Goal: Task Accomplishment & Management: Manage account settings

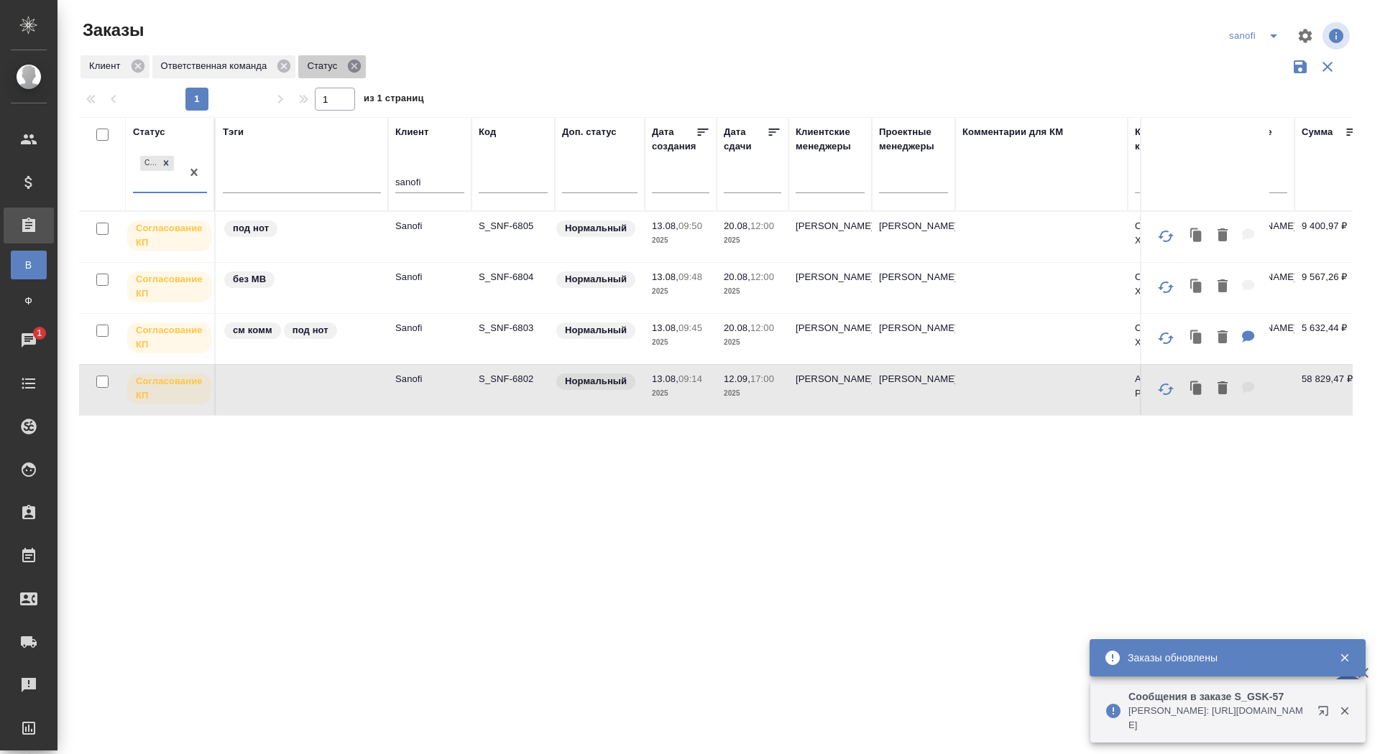
click at [361, 64] on icon at bounding box center [354, 66] width 16 height 16
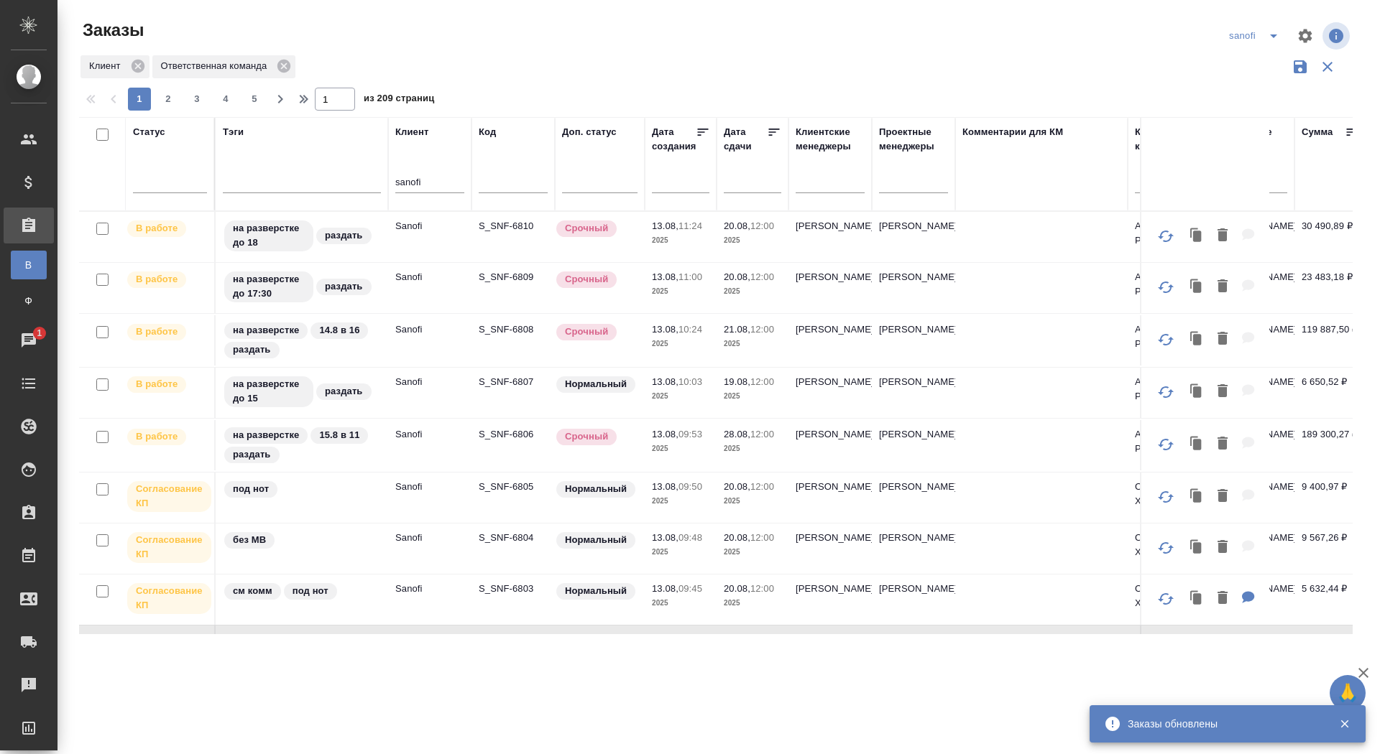
scroll to position [54, 0]
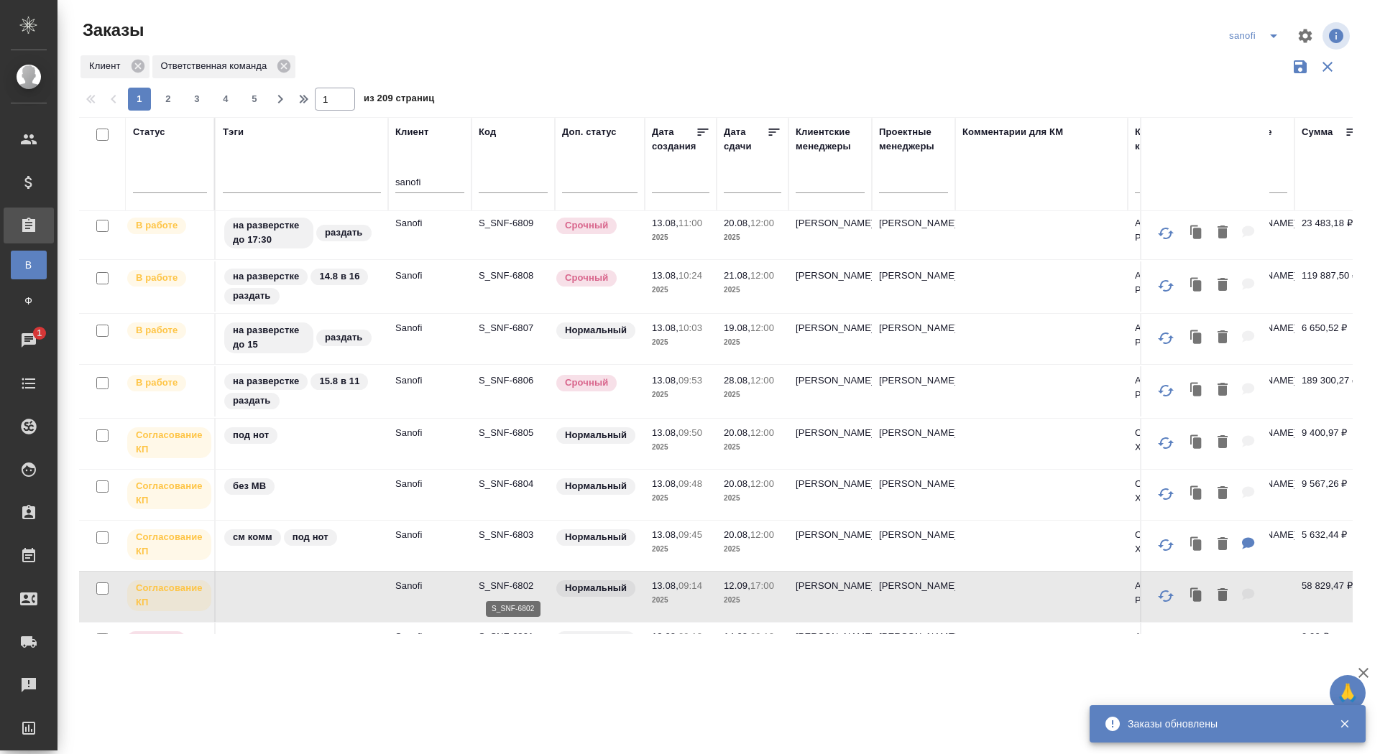
click at [506, 585] on p "S_SNF-6802" at bounding box center [513, 586] width 69 height 14
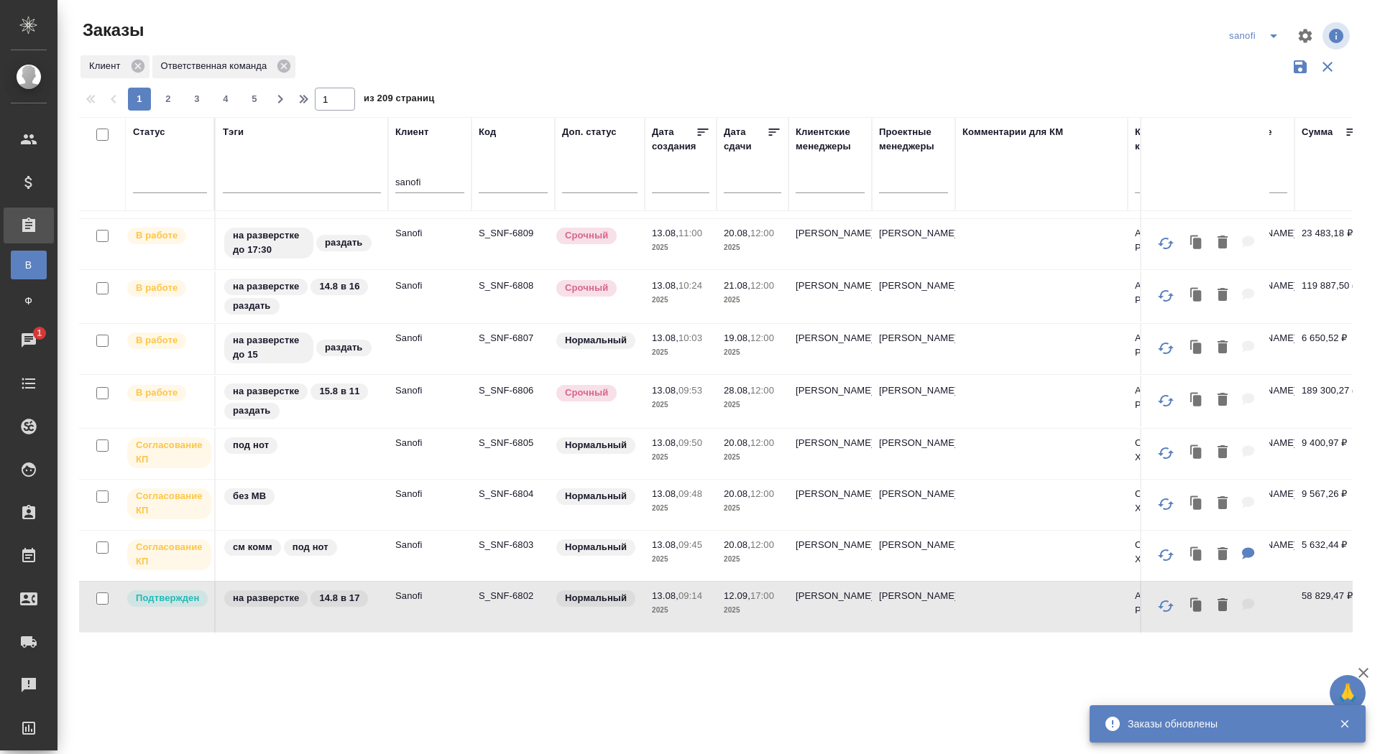
scroll to position [0, 0]
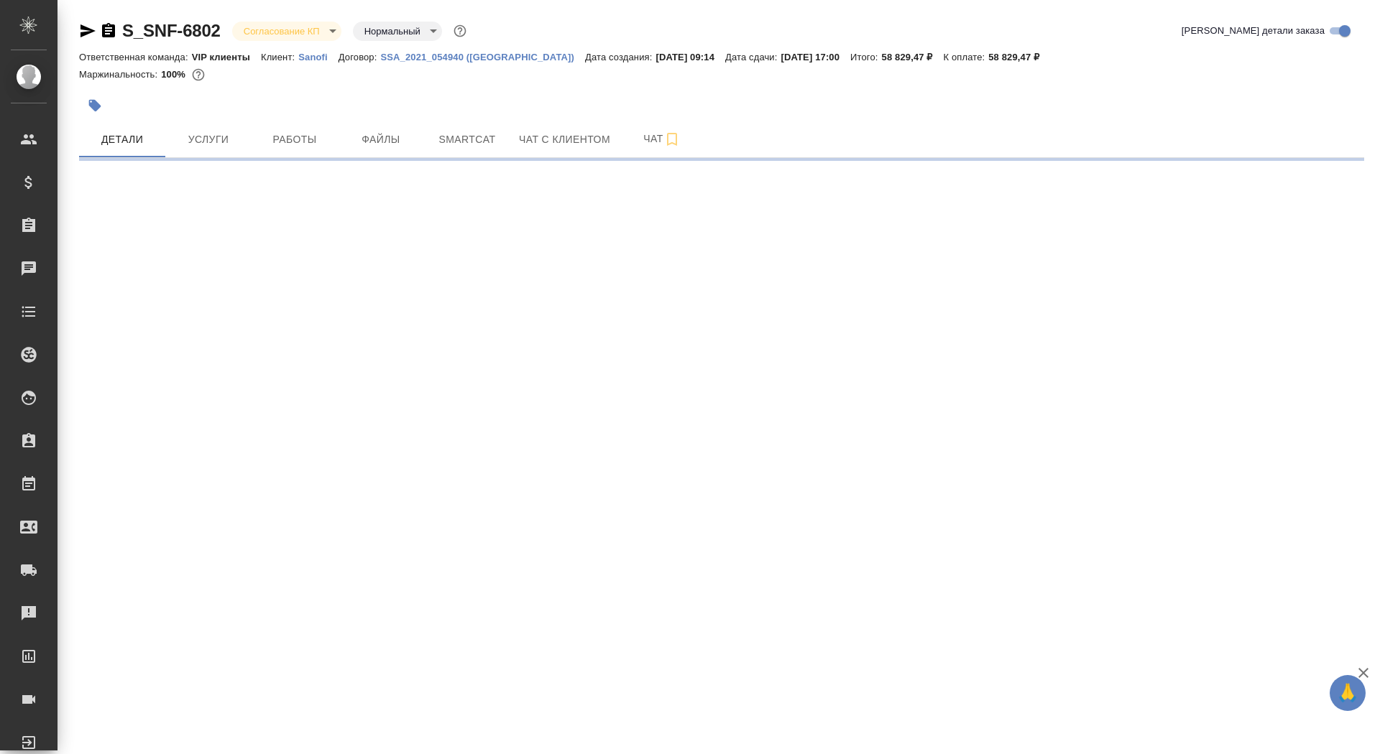
select select "RU"
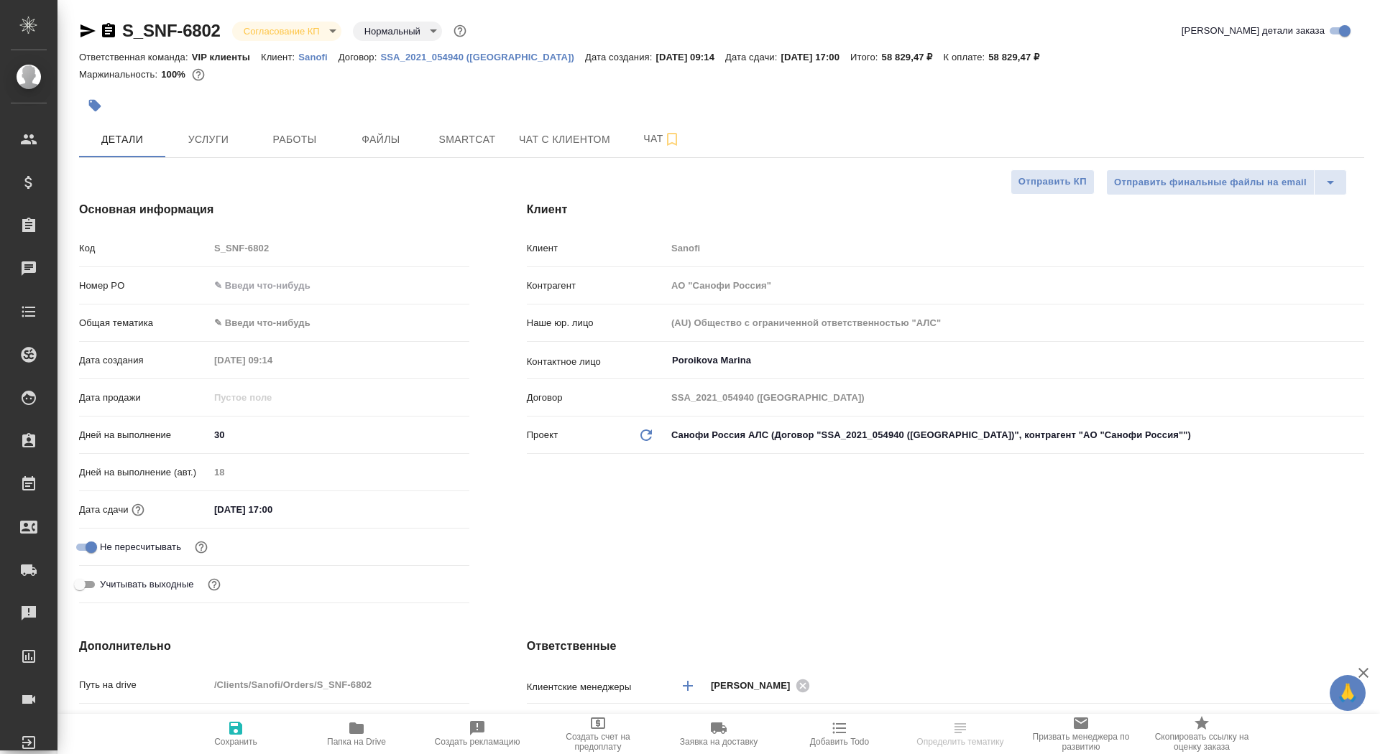
type textarea "x"
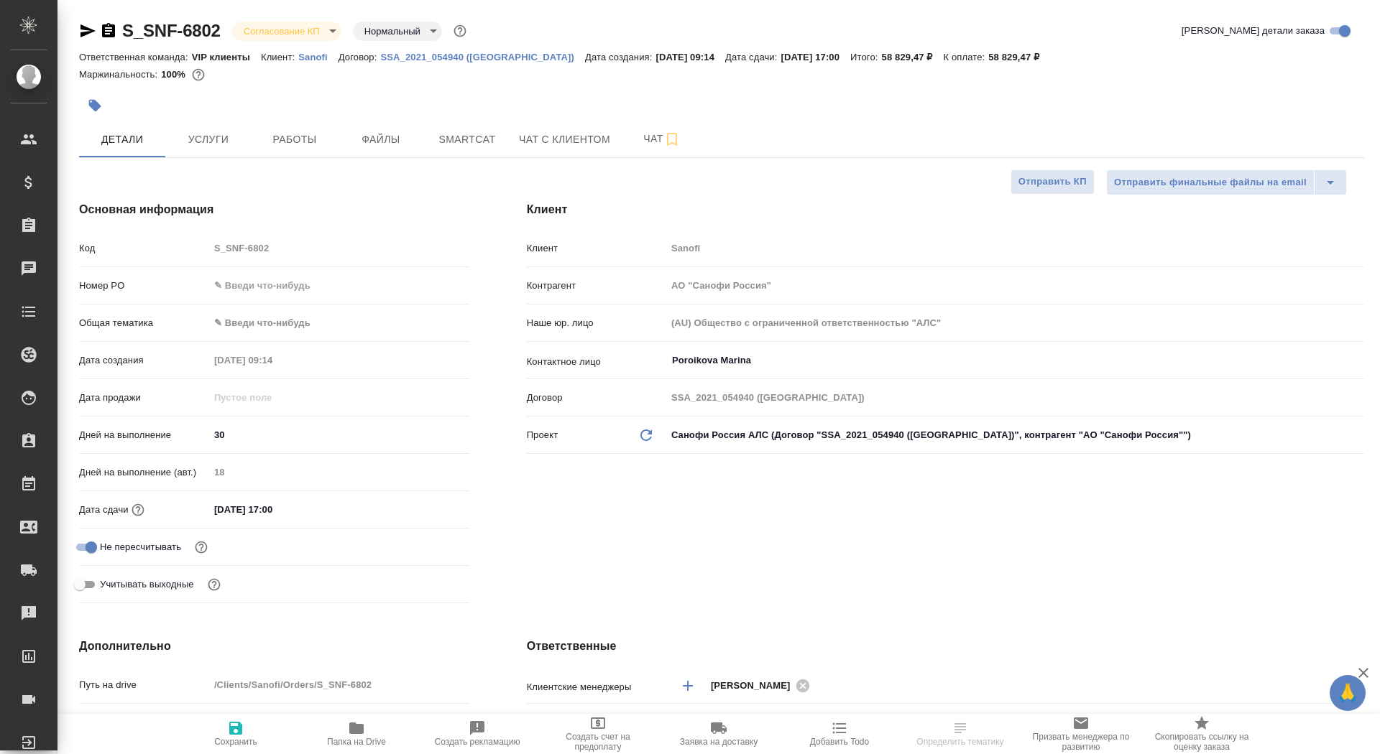
type textarea "x"
type input "[PERSON_NAME]"
click at [270, 283] on input "text" at bounding box center [339, 285] width 260 height 21
type textarea "x"
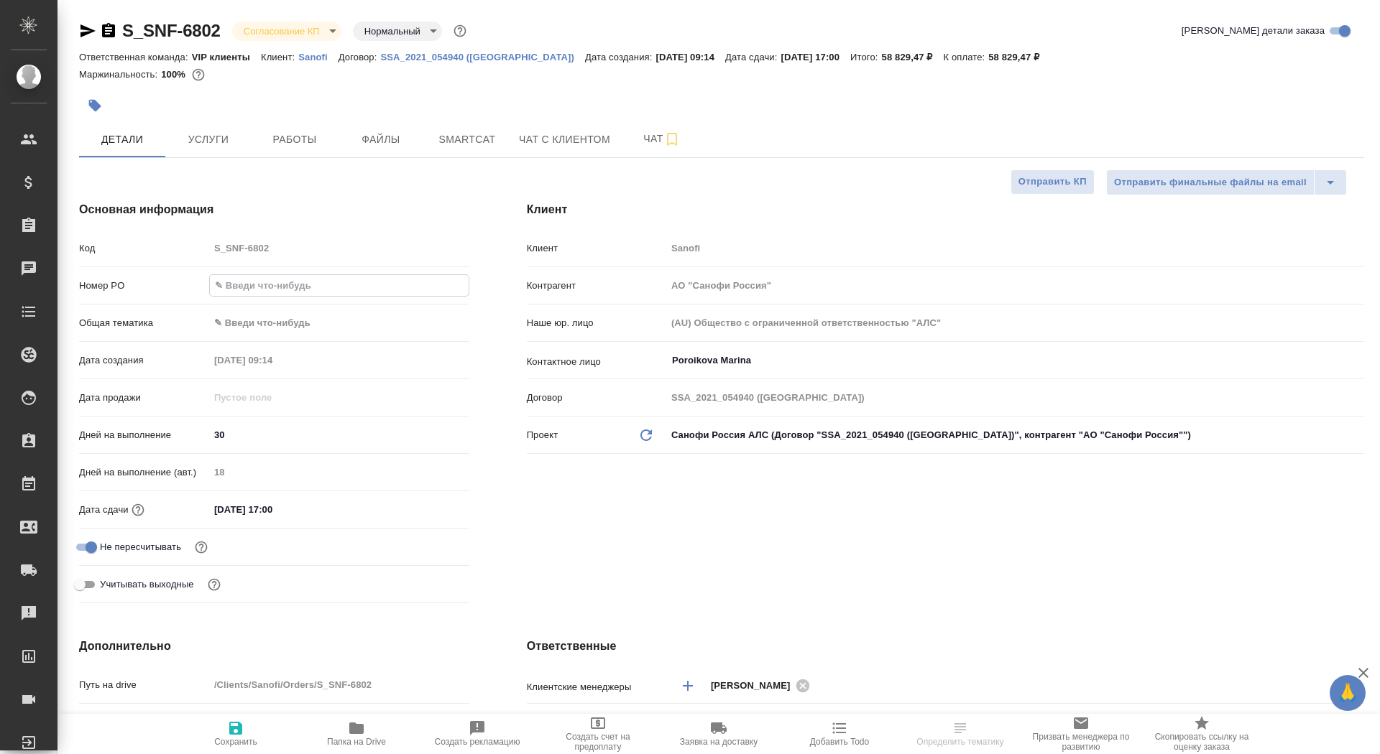
type textarea "x"
paste input "E005814836"
type input "E005814836"
type textarea "x"
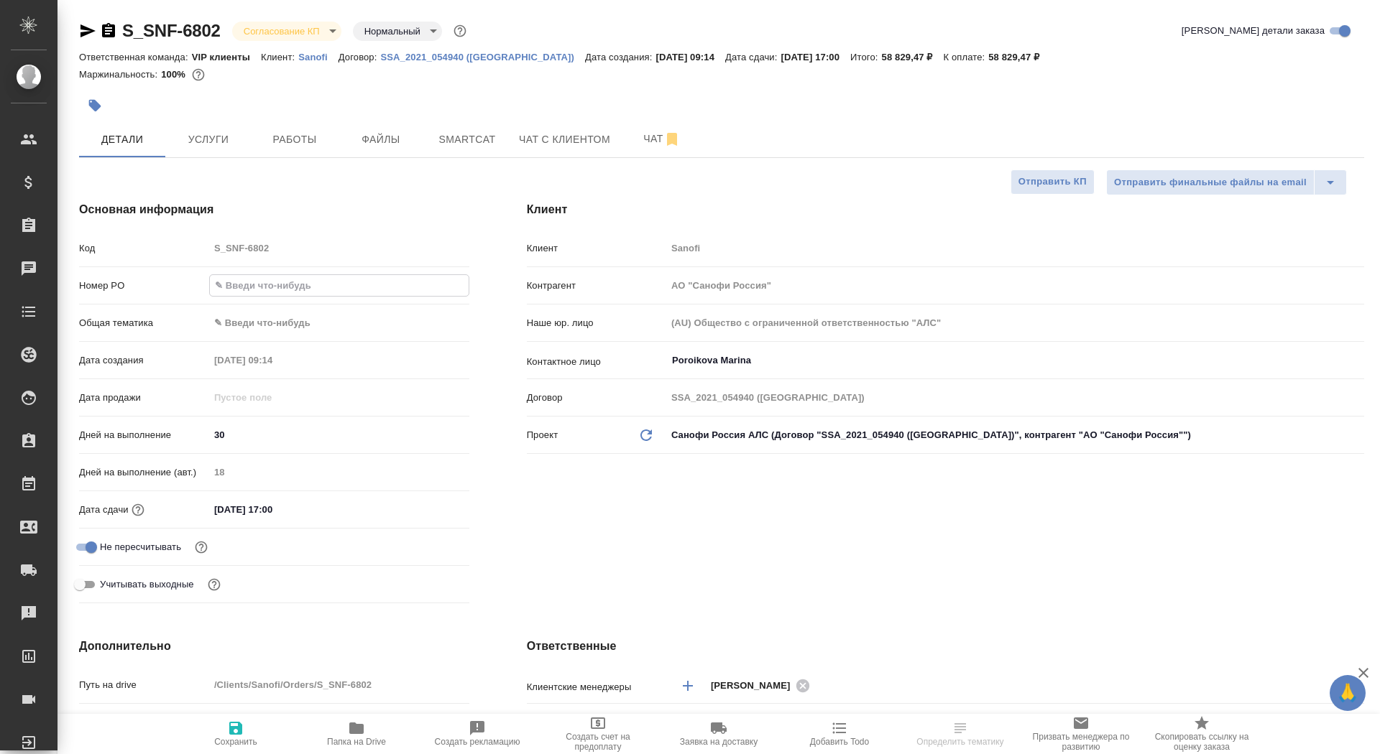
type textarea "x"
type input "E005814836"
click at [239, 723] on icon "button" at bounding box center [235, 728] width 17 height 17
type textarea "x"
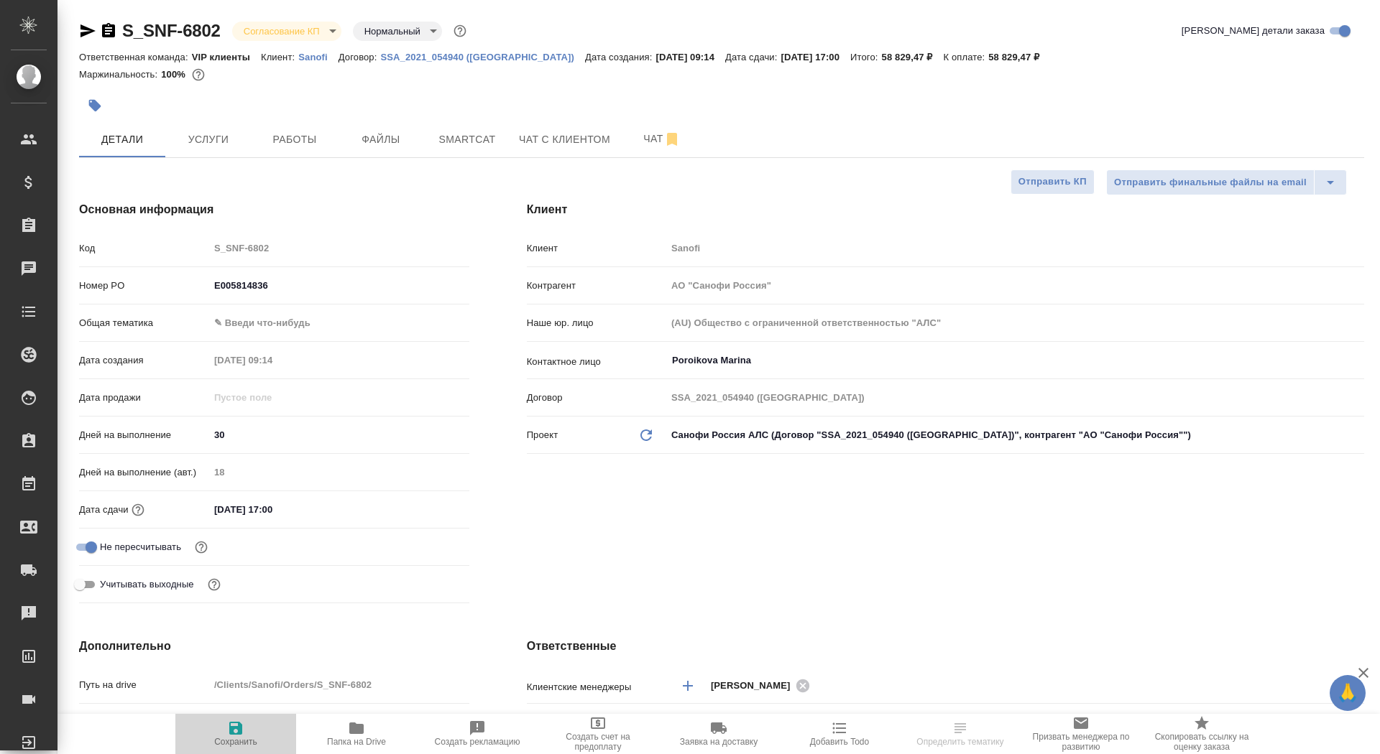
type textarea "x"
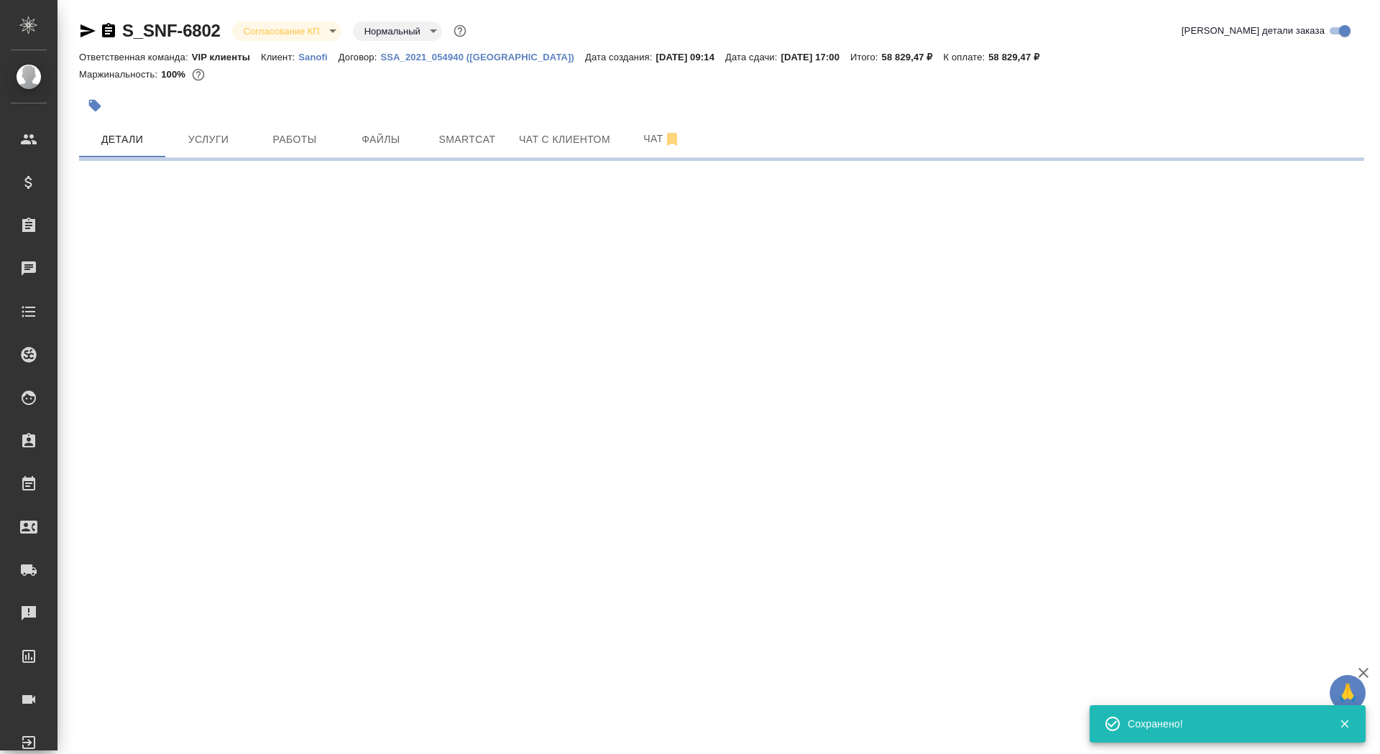
select select "RU"
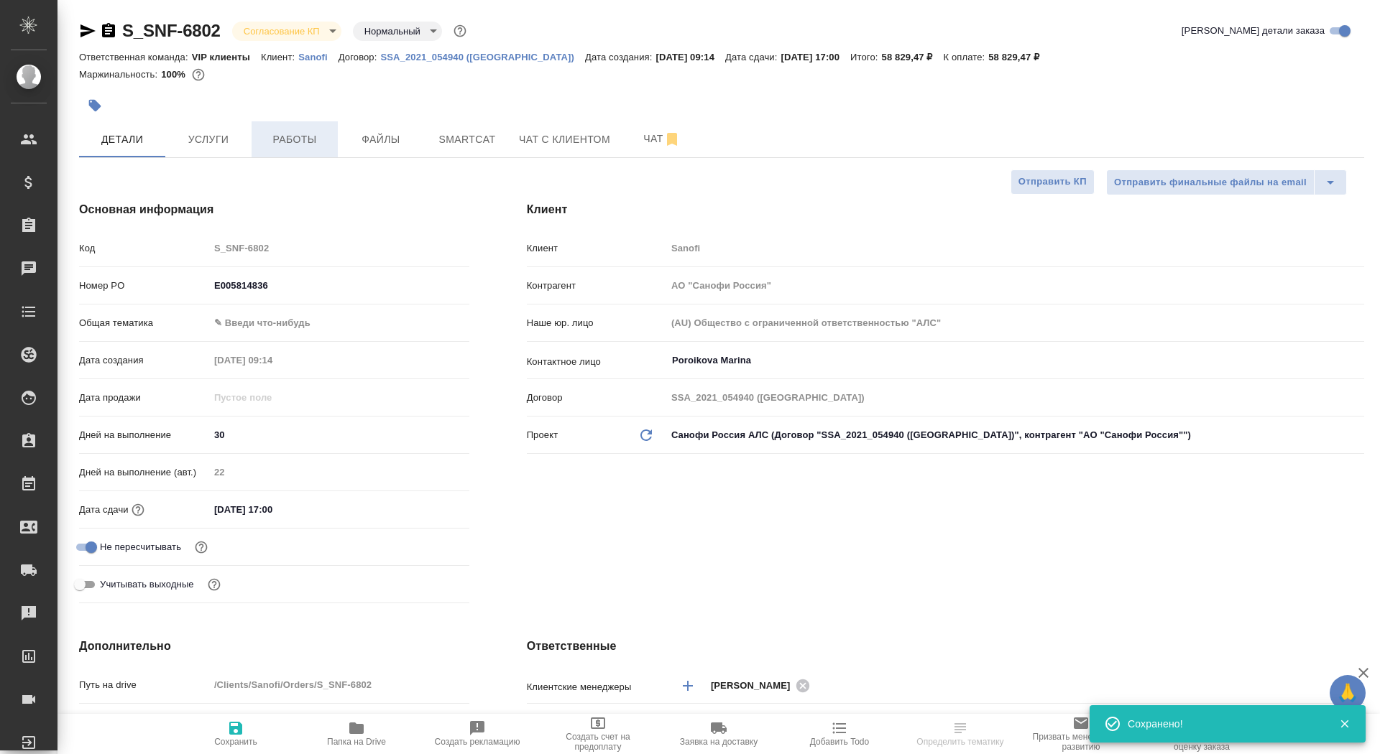
type textarea "x"
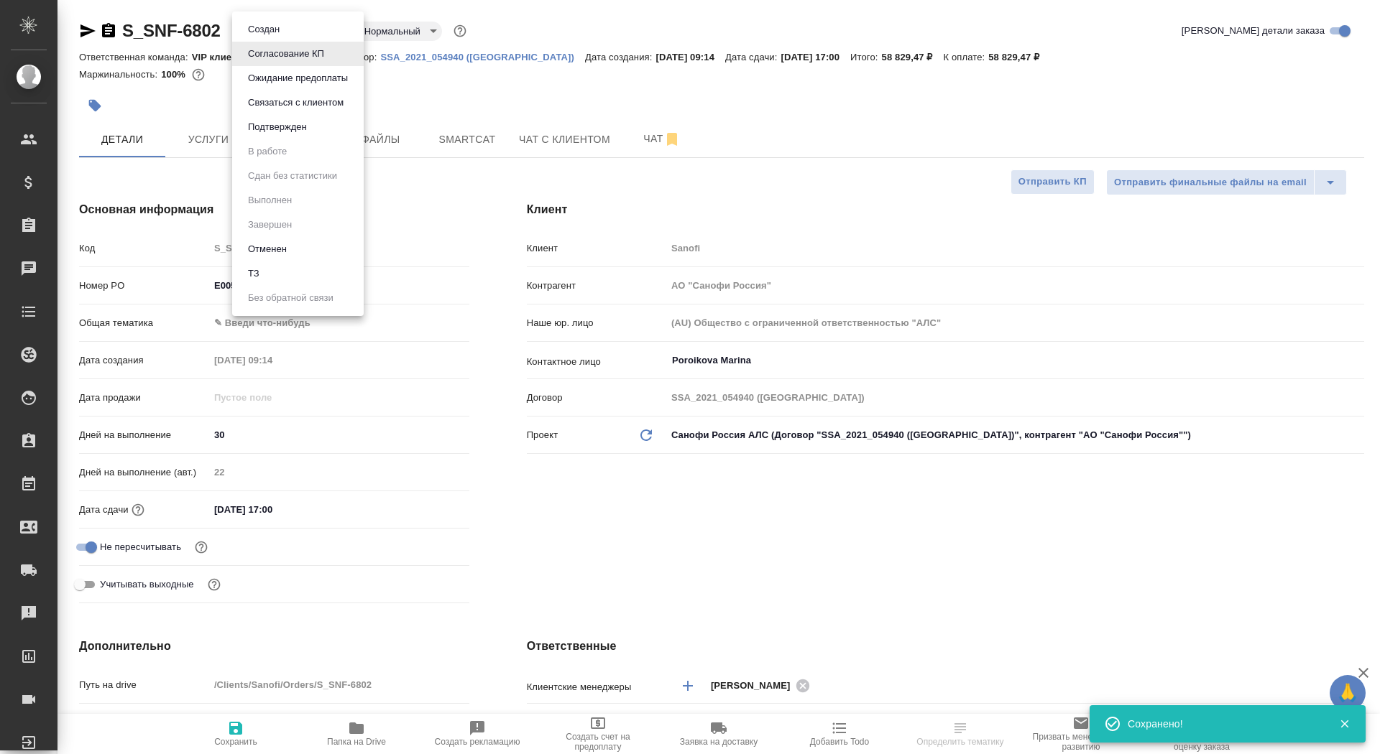
click at [295, 27] on body "🙏 .cls-1 fill:#fff; AWATERA Saydasheva Dilyara Клиенты Спецификации Заказы Чаты…" at bounding box center [690, 377] width 1380 height 754
click at [292, 126] on button "Подтвержден" at bounding box center [278, 127] width 68 height 16
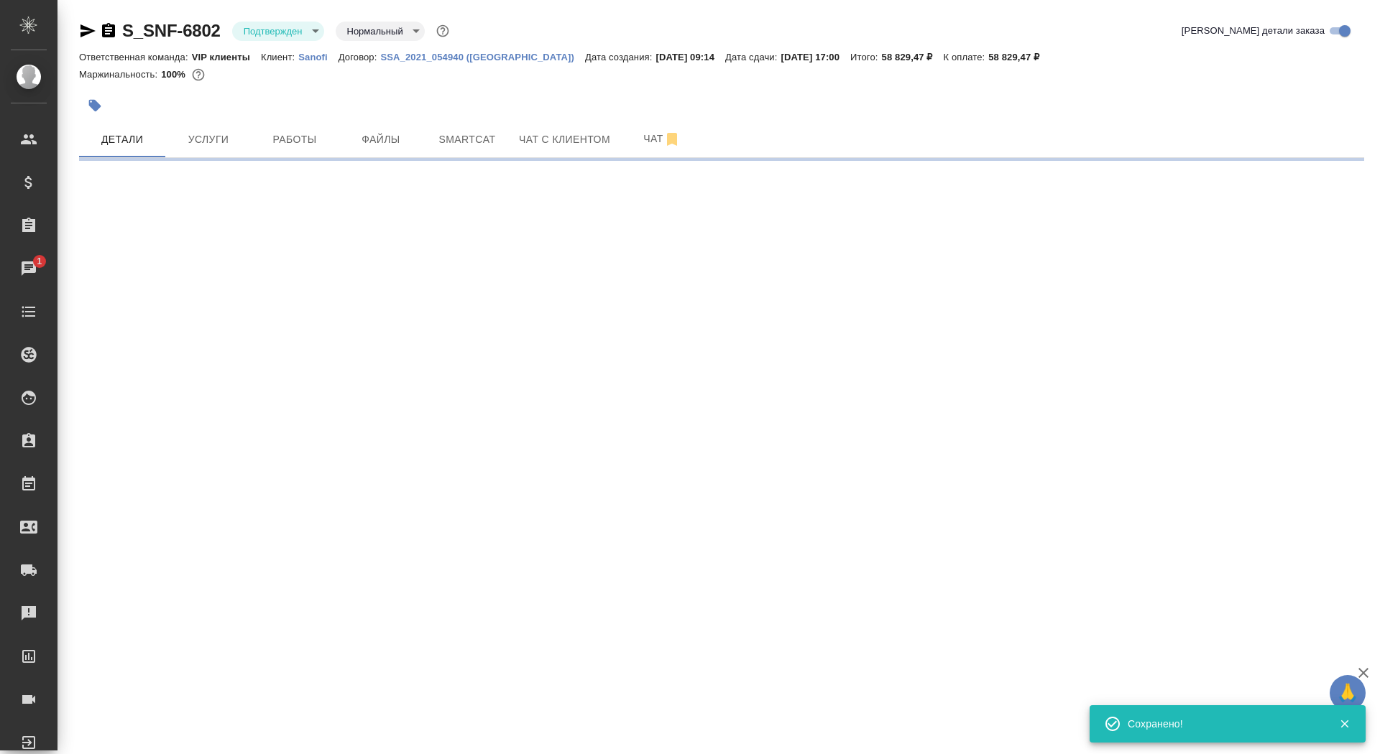
select select "RU"
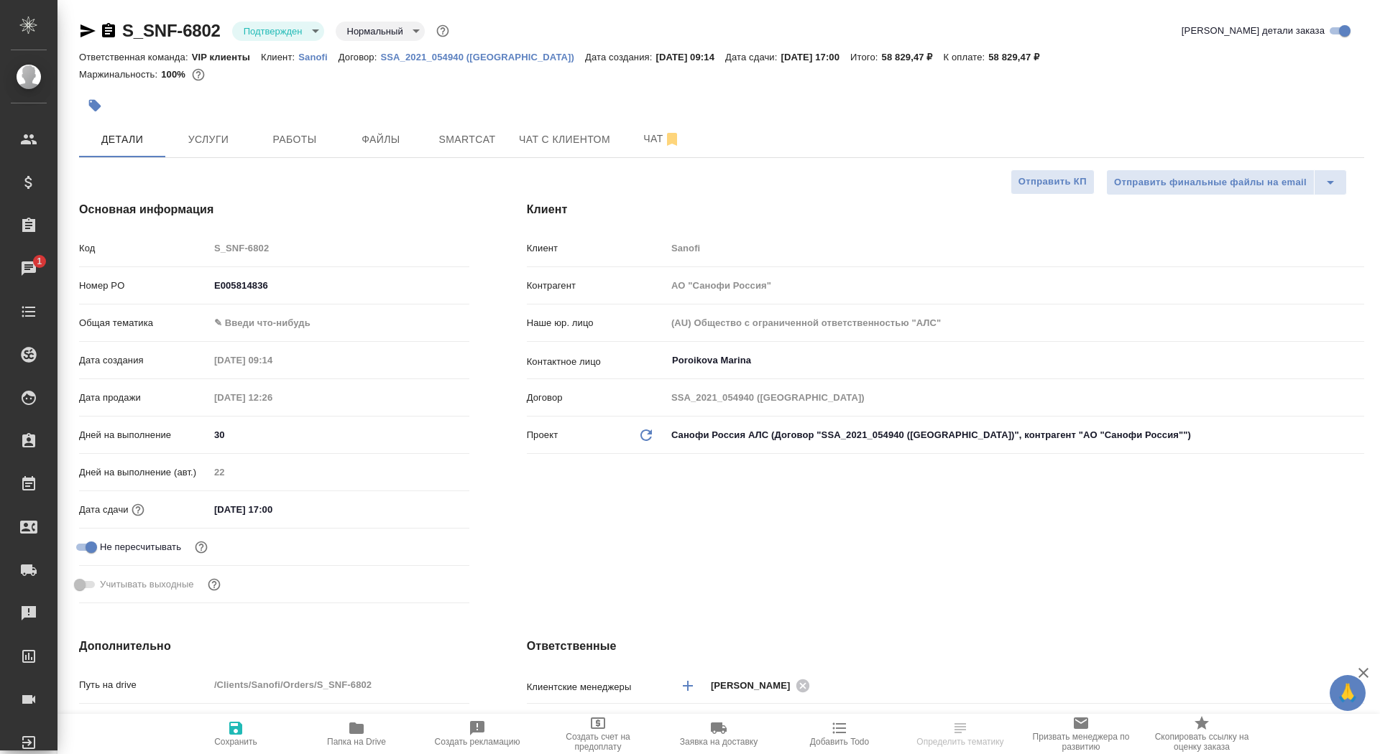
type textarea "x"
click at [640, 147] on span "Чат" at bounding box center [661, 139] width 69 height 18
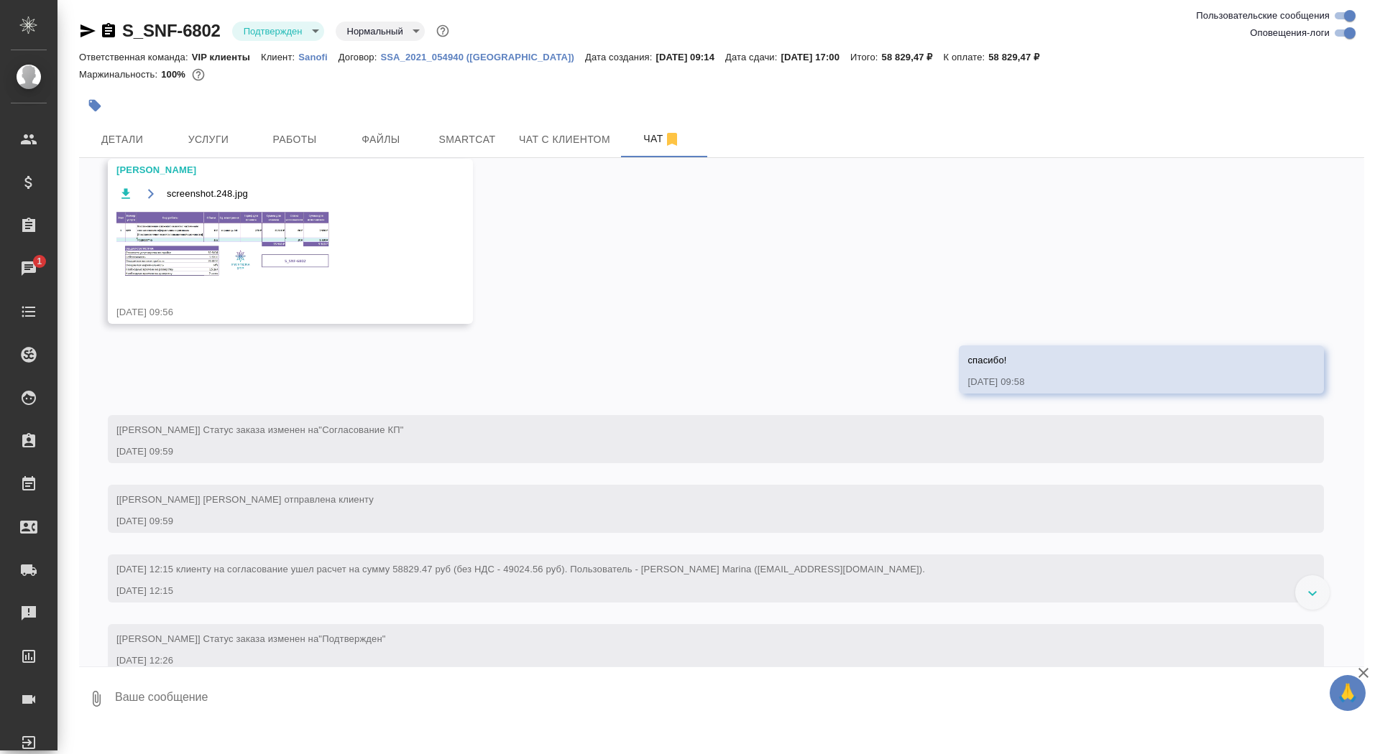
scroll to position [428, 0]
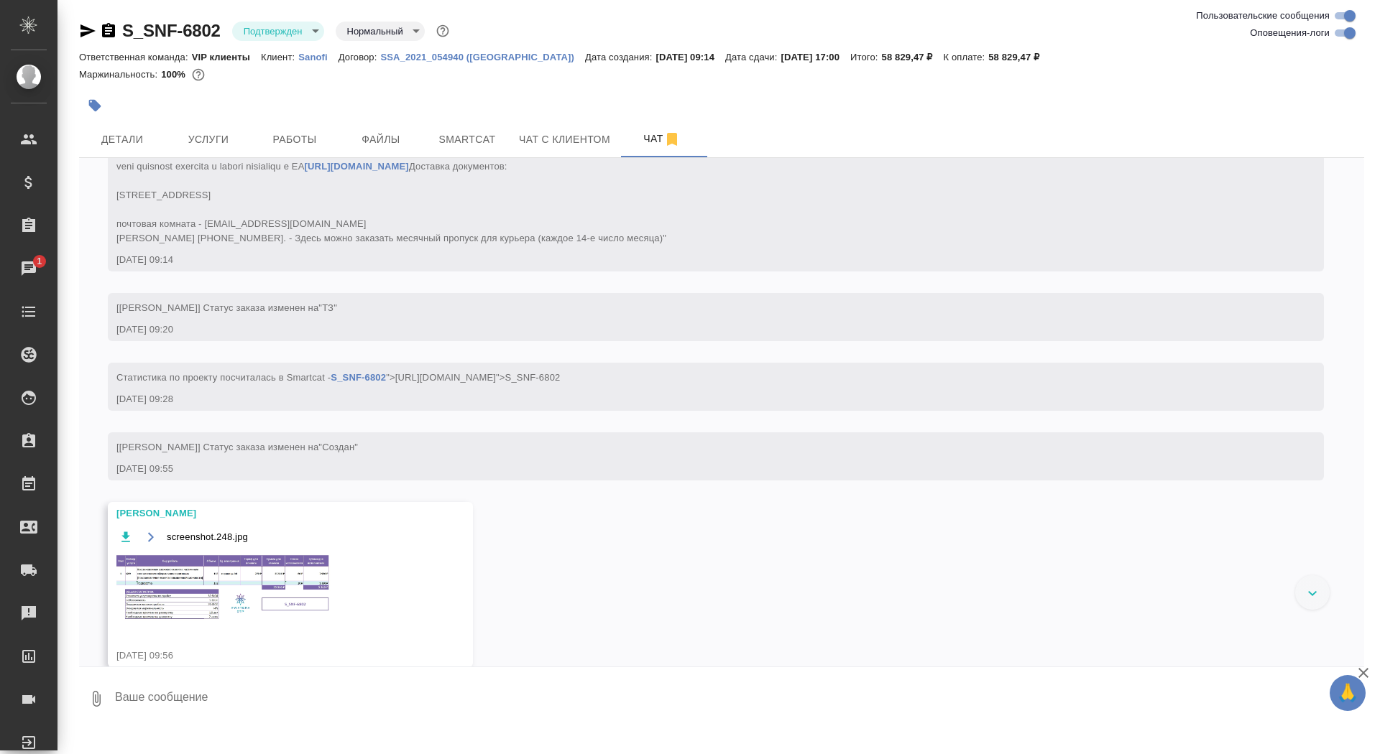
click at [190, 667] on div at bounding box center [721, 670] width 1285 height 7
click at [190, 624] on img at bounding box center [224, 588] width 216 height 70
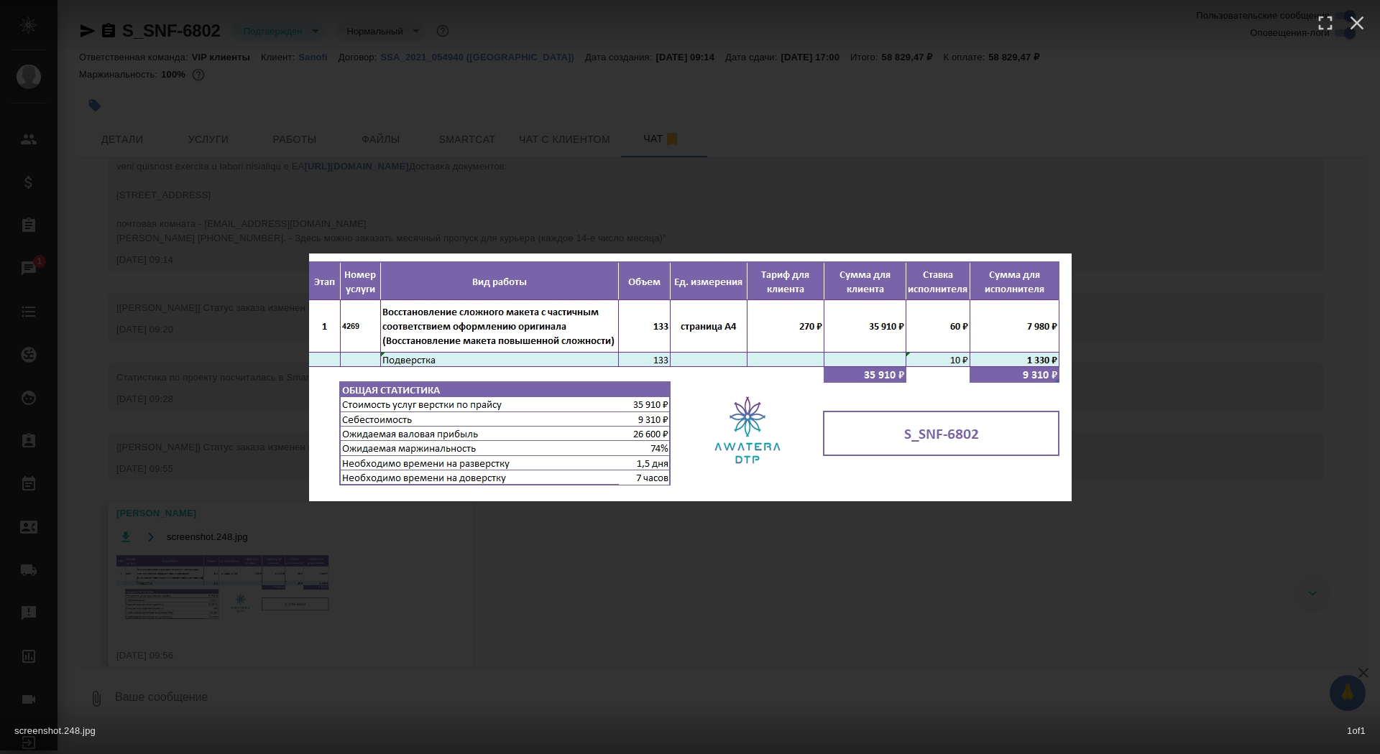
click at [188, 522] on div "screenshot.248.jpg 1 of 1" at bounding box center [690, 377] width 1380 height 754
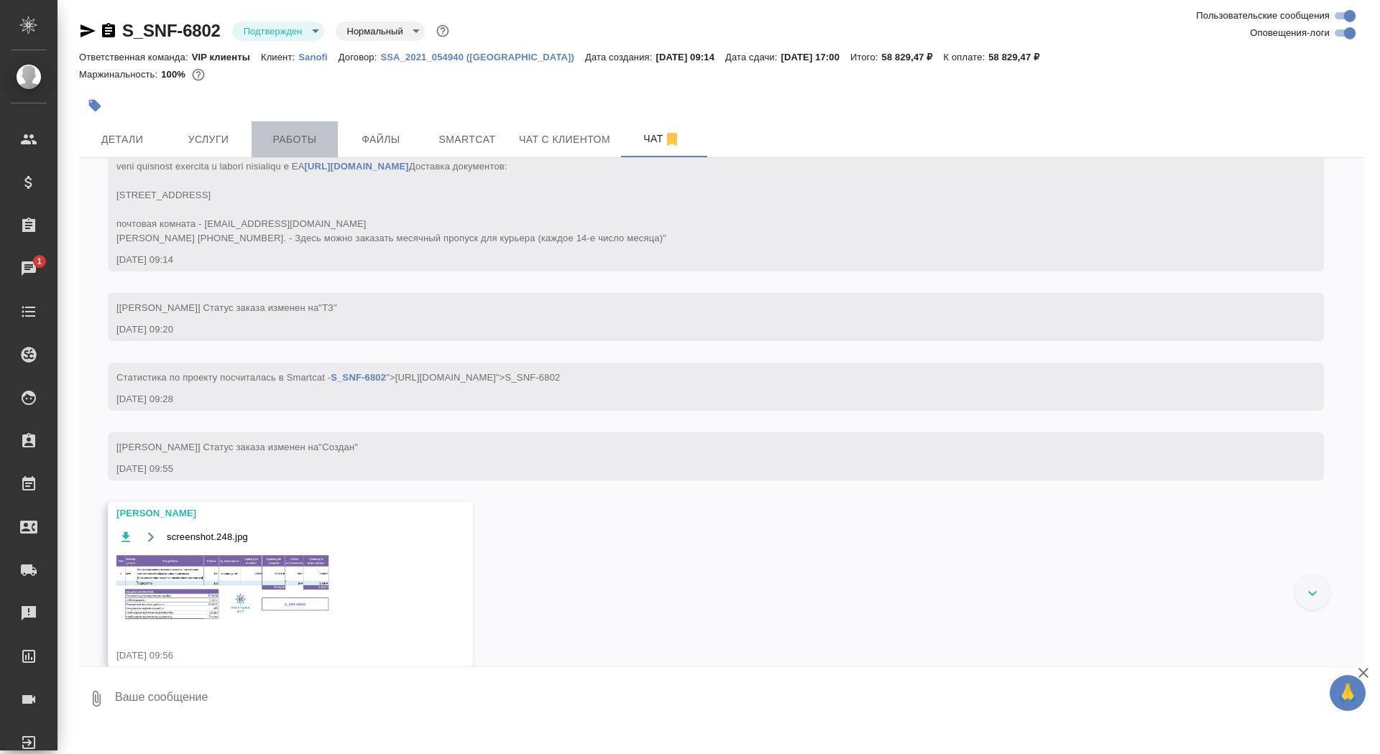
click at [290, 127] on button "Работы" at bounding box center [294, 139] width 86 height 36
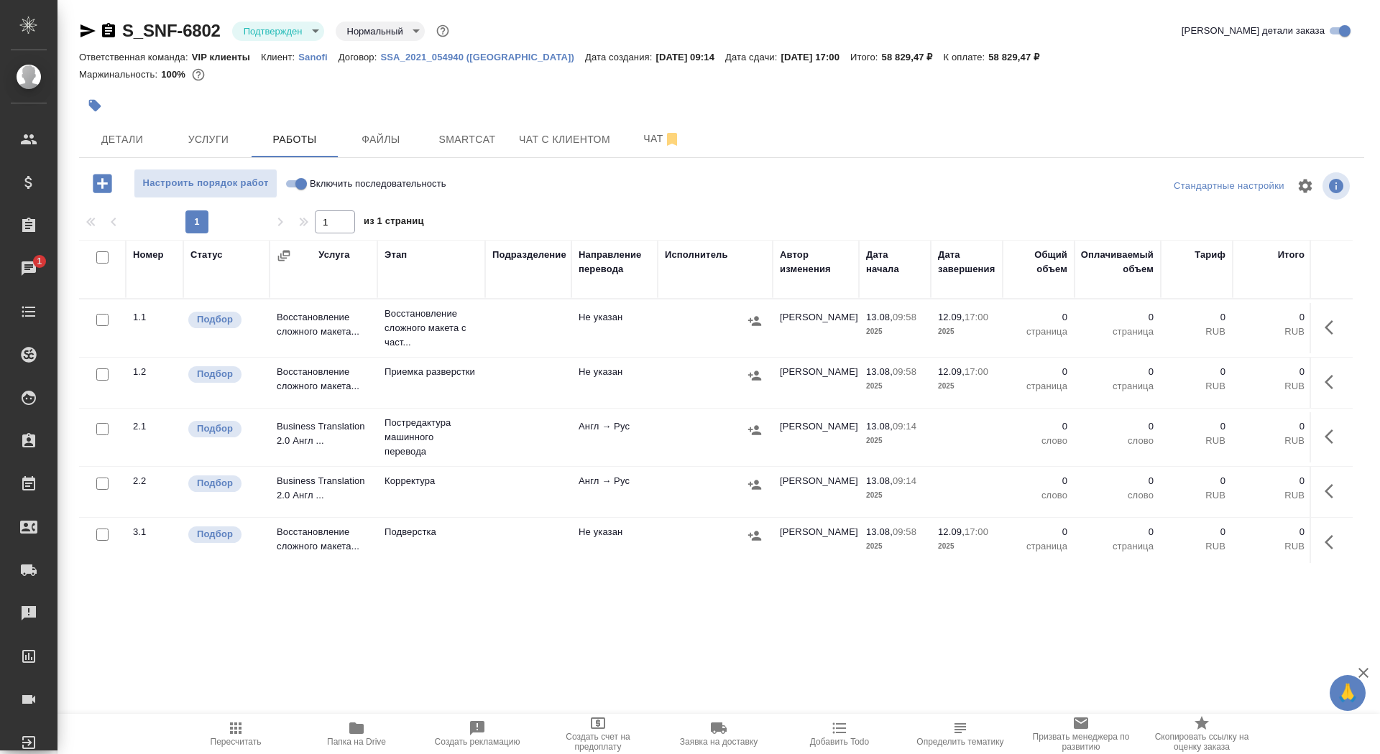
click at [1324, 336] on button "button" at bounding box center [1333, 327] width 34 height 34
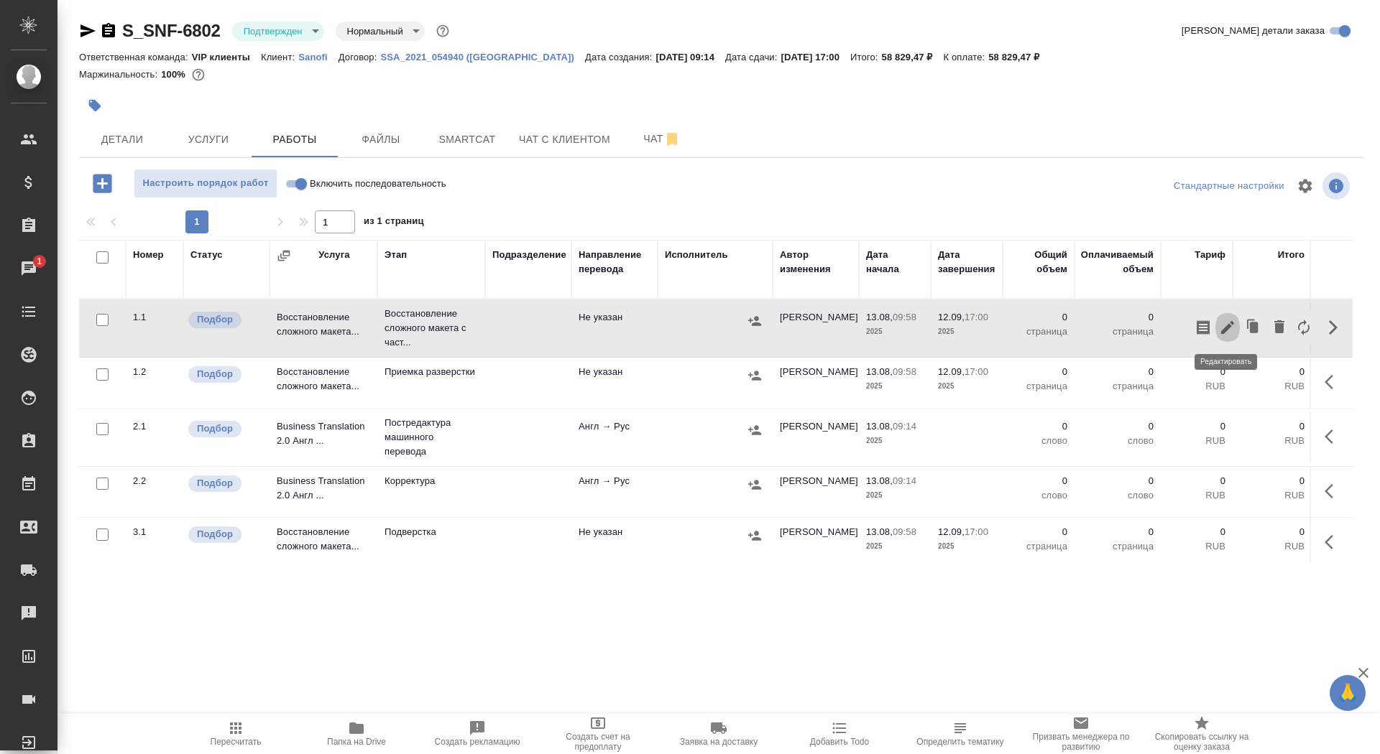
click at [1226, 324] on icon "button" at bounding box center [1227, 327] width 17 height 17
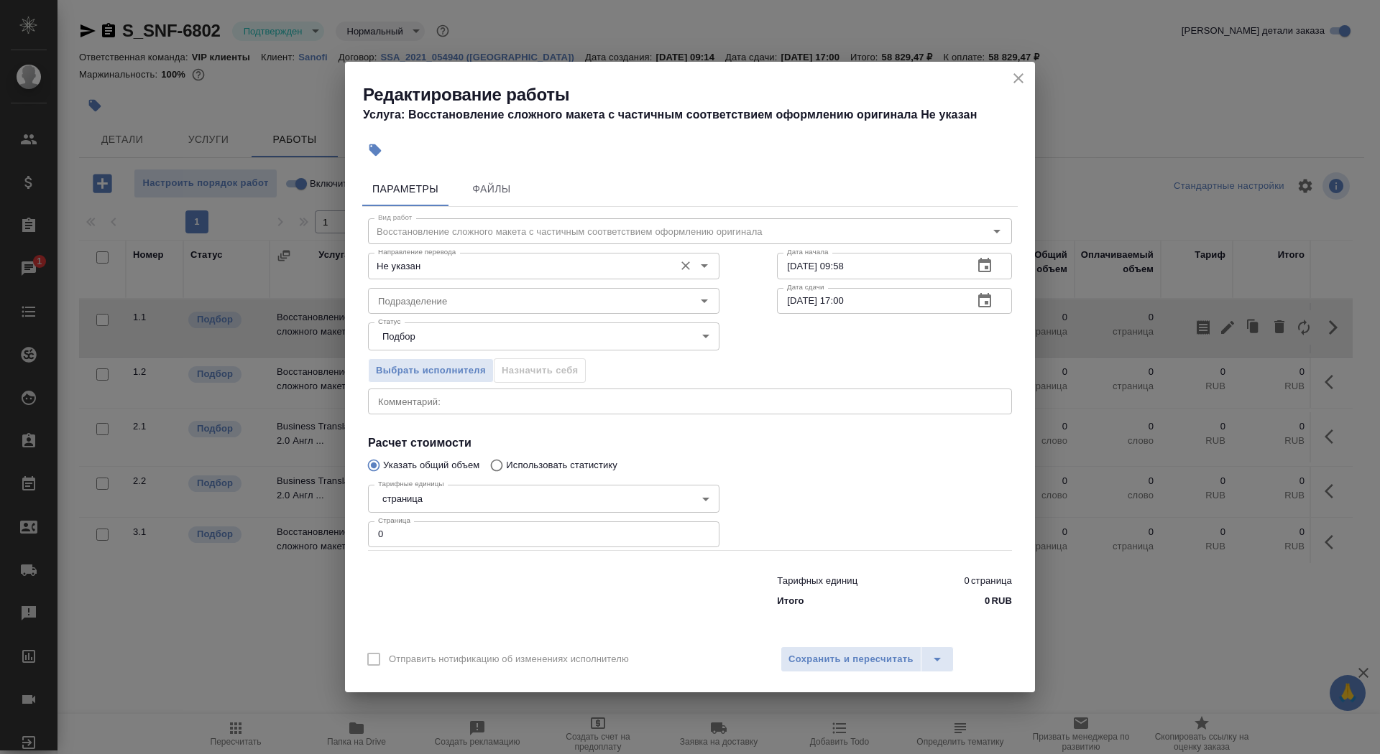
click at [598, 260] on input "Не указан" at bounding box center [519, 265] width 295 height 17
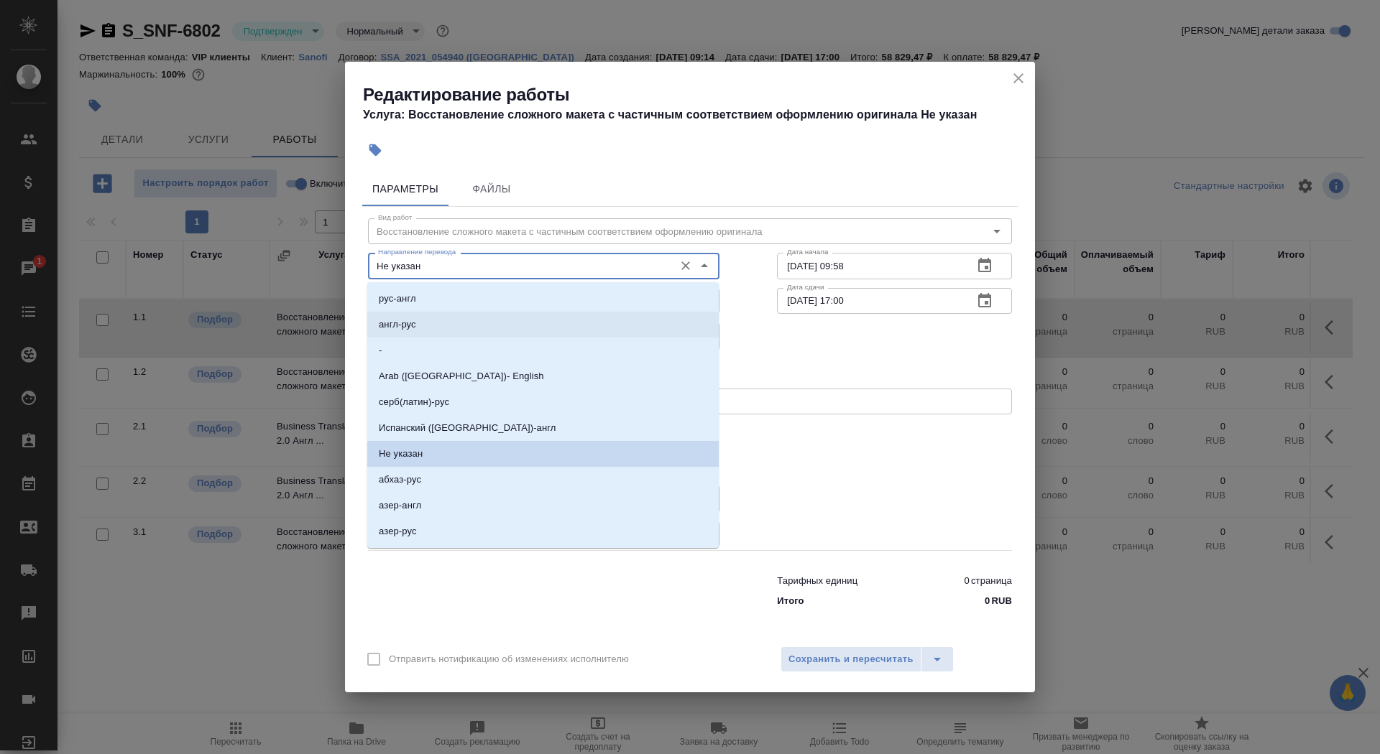
click at [532, 320] on li "англ-рус" at bounding box center [542, 325] width 351 height 26
type input "англ-рус"
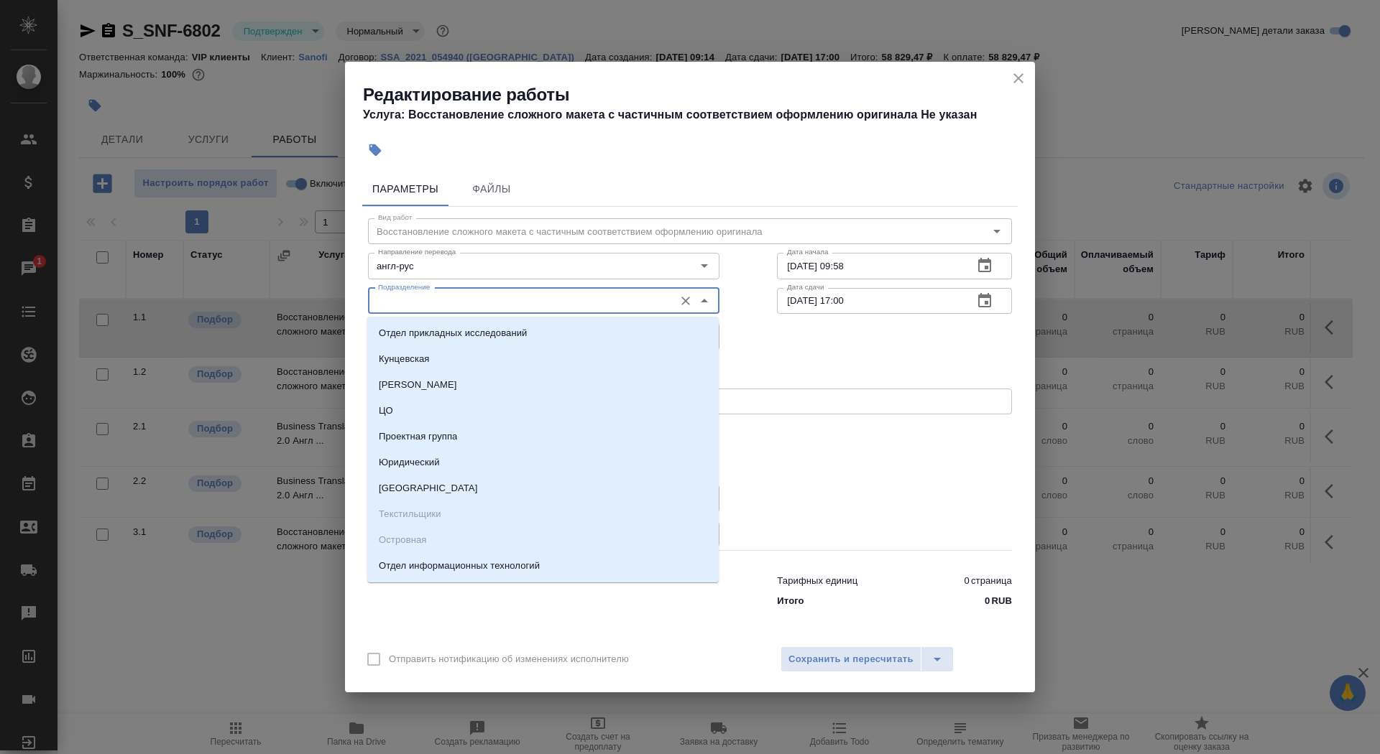
click at [502, 292] on input "Подразделение" at bounding box center [519, 300] width 295 height 17
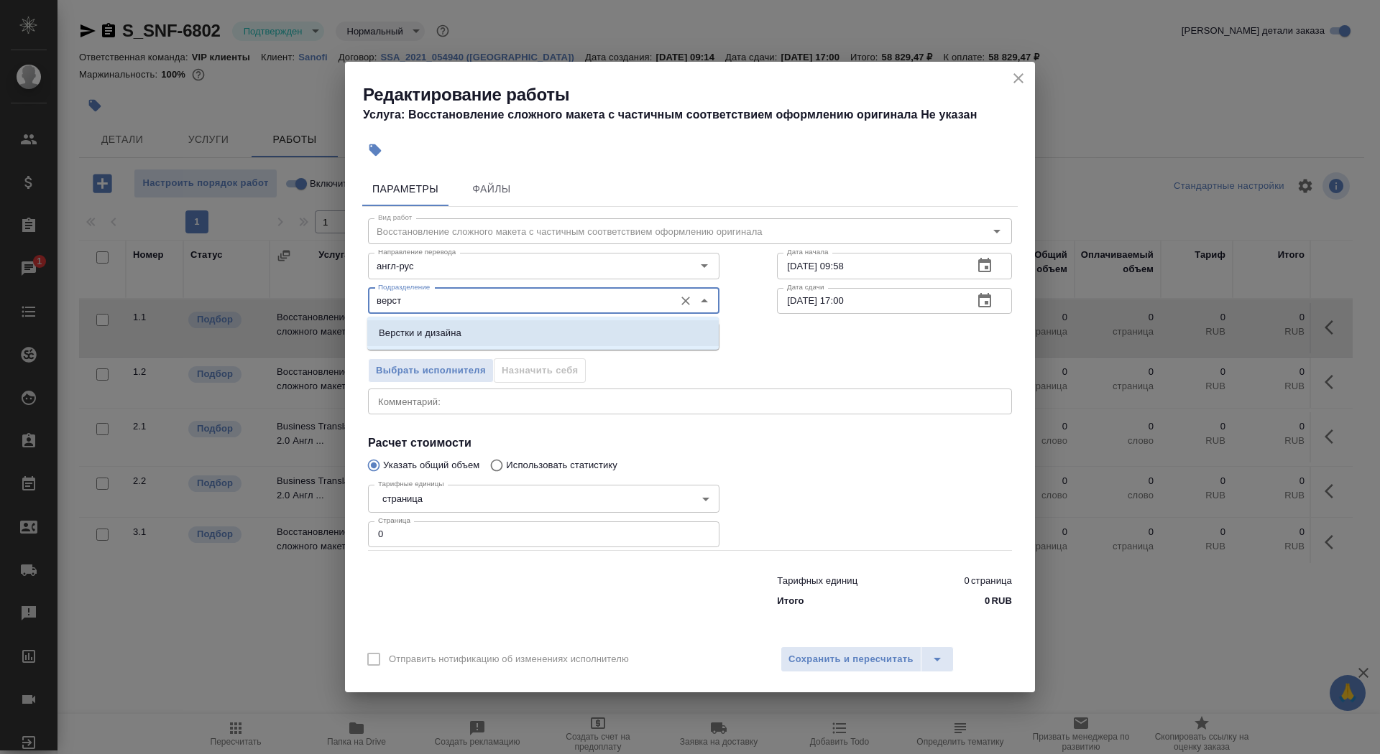
click at [495, 338] on li "Верстки и дизайна" at bounding box center [542, 333] width 351 height 26
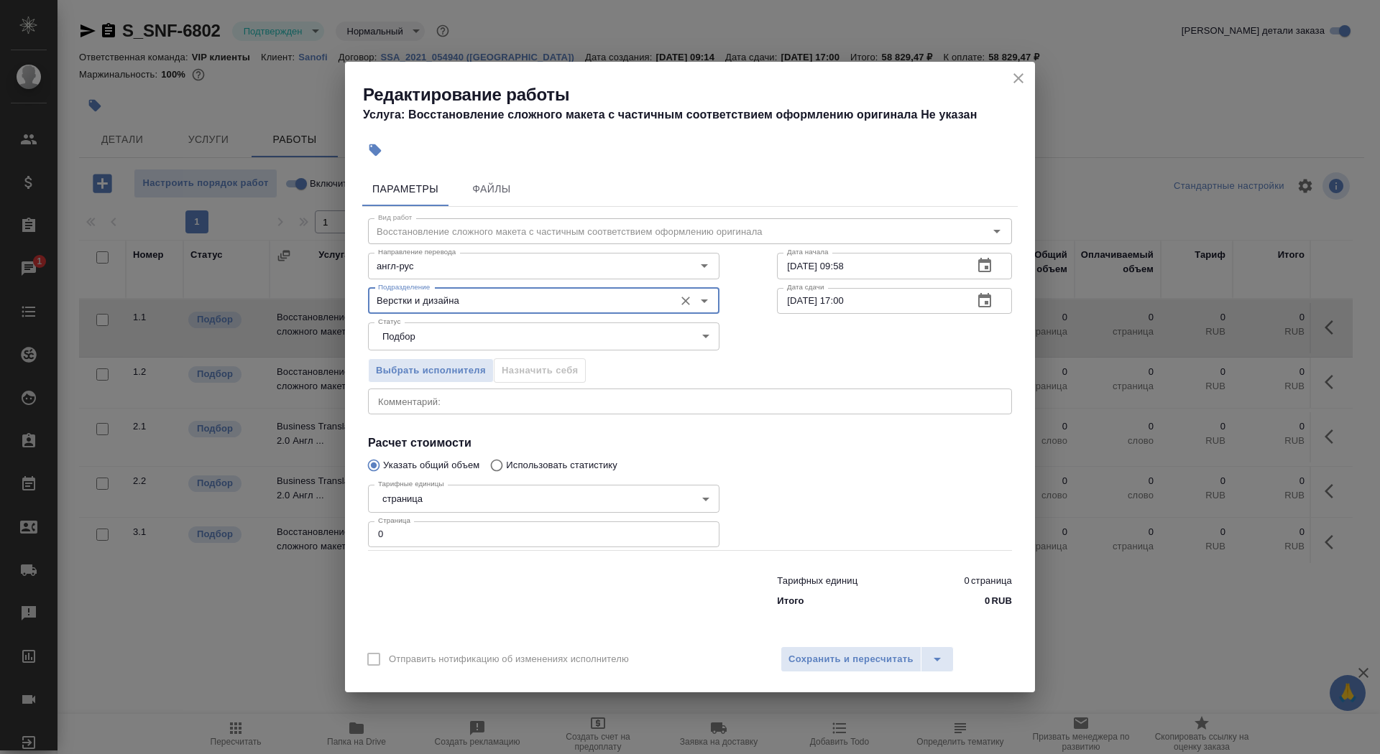
type input "Верстки и дизайна"
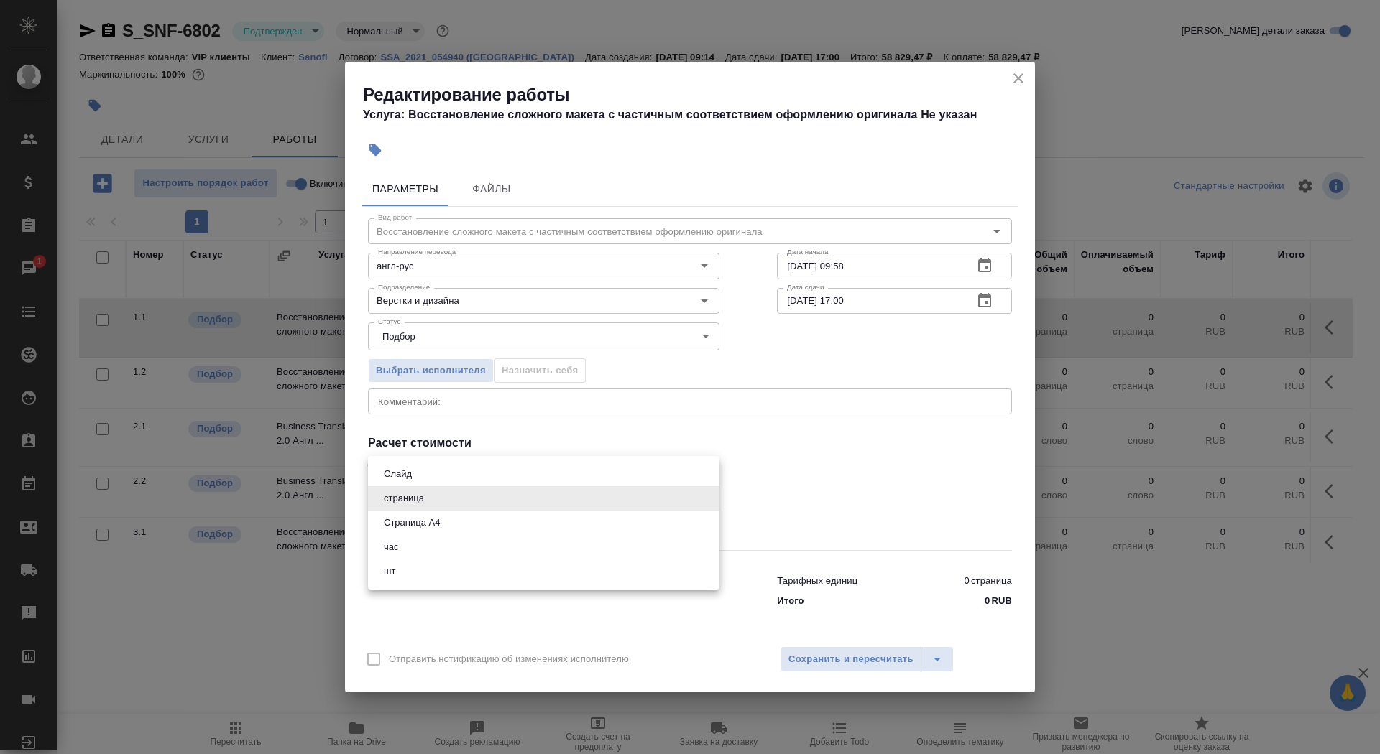
click at [473, 493] on body "🙏 .cls-1 fill:#fff; AWATERA Saydasheva Dilyara Клиенты Спецификации Заказы 1 Ча…" at bounding box center [690, 377] width 1380 height 754
click at [473, 518] on li "Страница А4" at bounding box center [543, 523] width 351 height 24
type input "5f036ec4e16dec2d6b59c8ff"
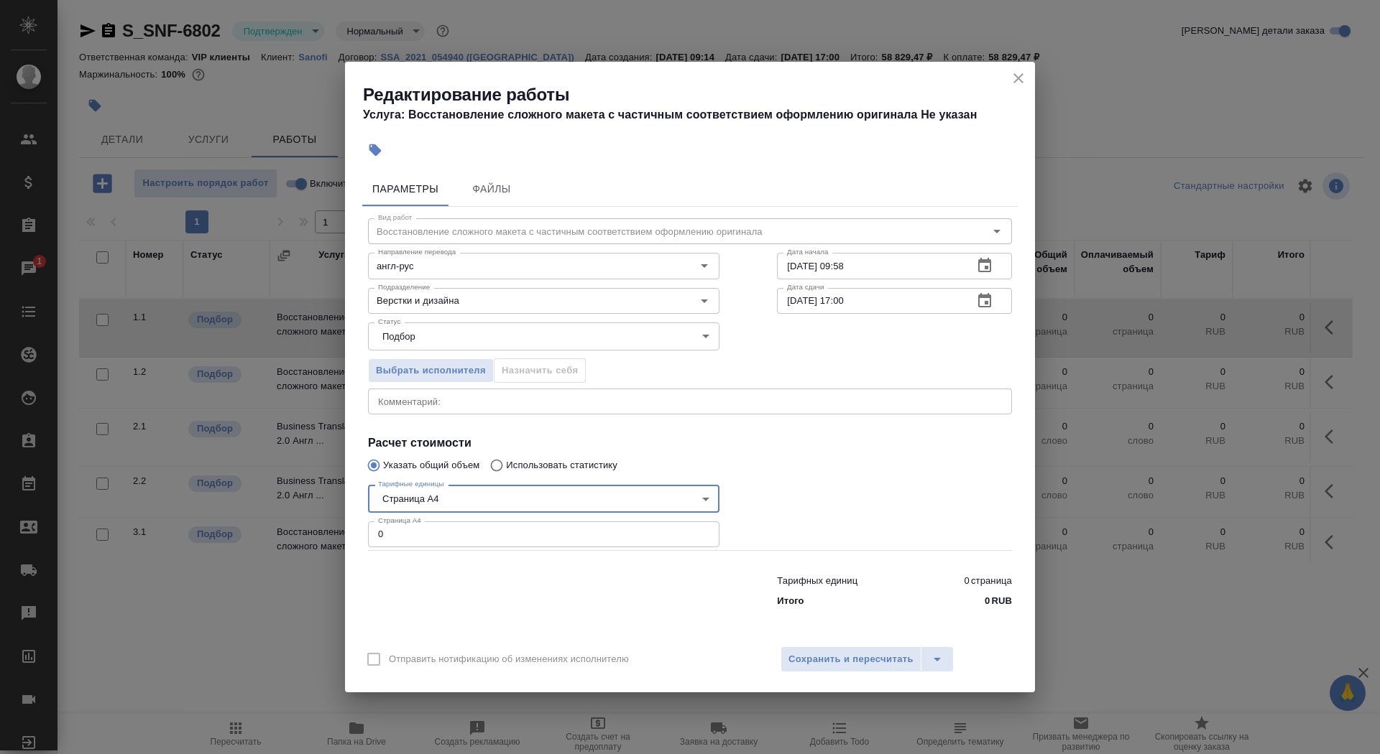
click at [468, 542] on input "0" at bounding box center [543, 535] width 351 height 26
type input "133"
click at [989, 270] on icon "button" at bounding box center [984, 265] width 13 height 14
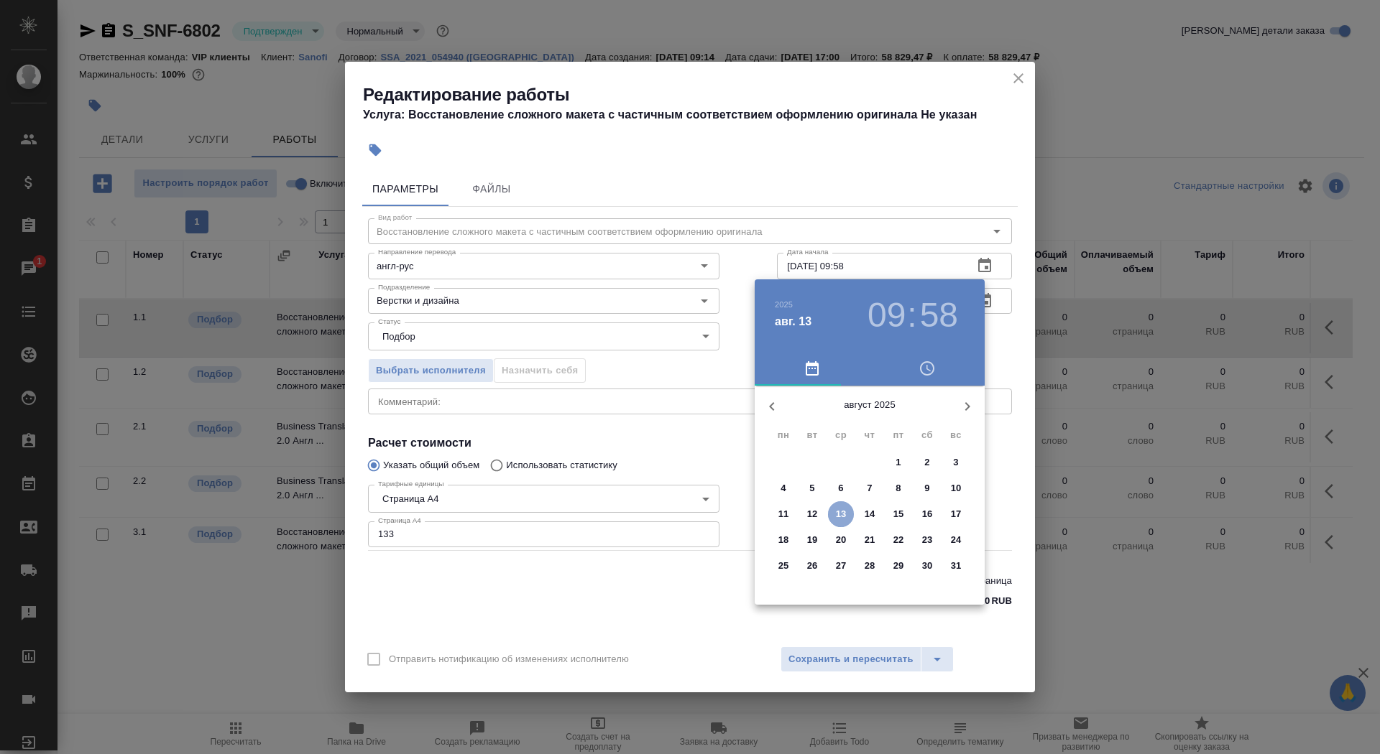
click at [840, 514] on p "13" at bounding box center [841, 514] width 11 height 14
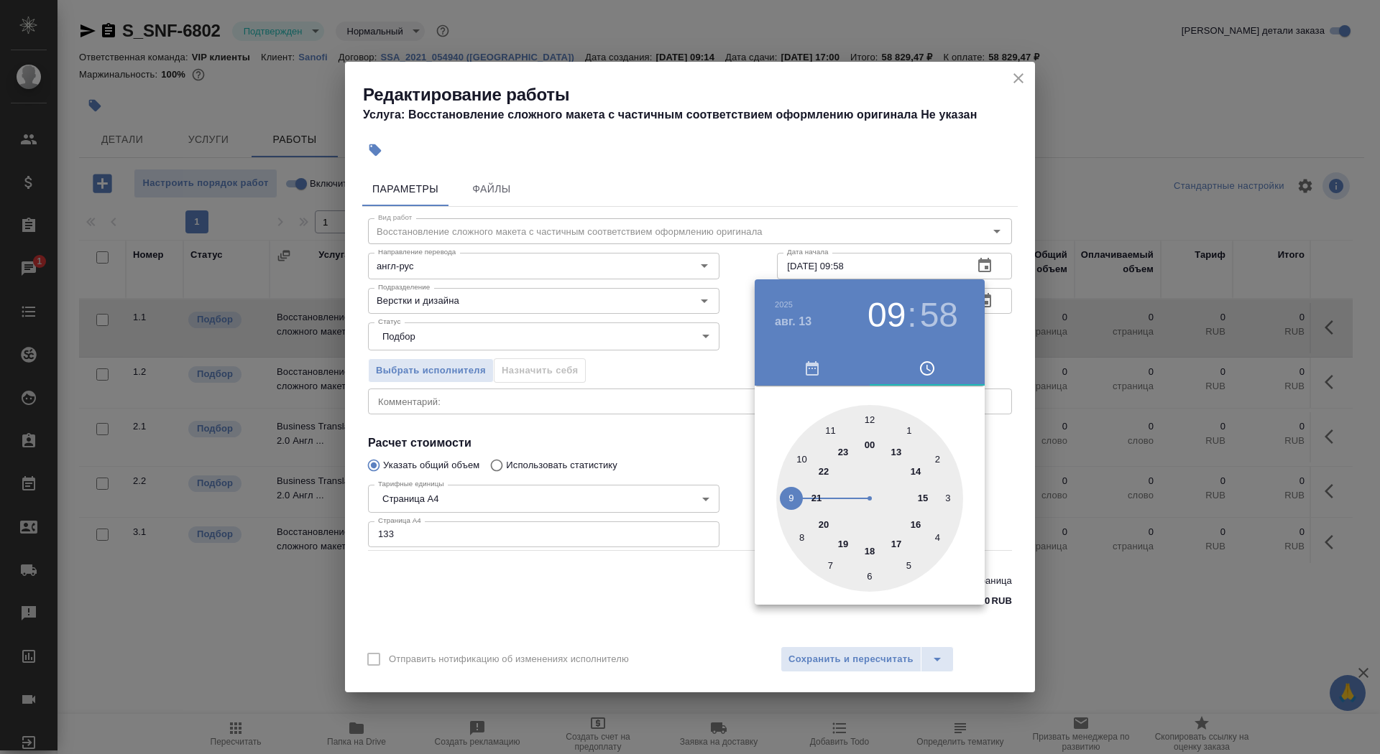
click at [869, 419] on div at bounding box center [869, 498] width 187 height 187
click at [867, 573] on div at bounding box center [869, 498] width 187 height 187
type input "[DATE] 12:30"
click at [681, 447] on div at bounding box center [690, 377] width 1380 height 754
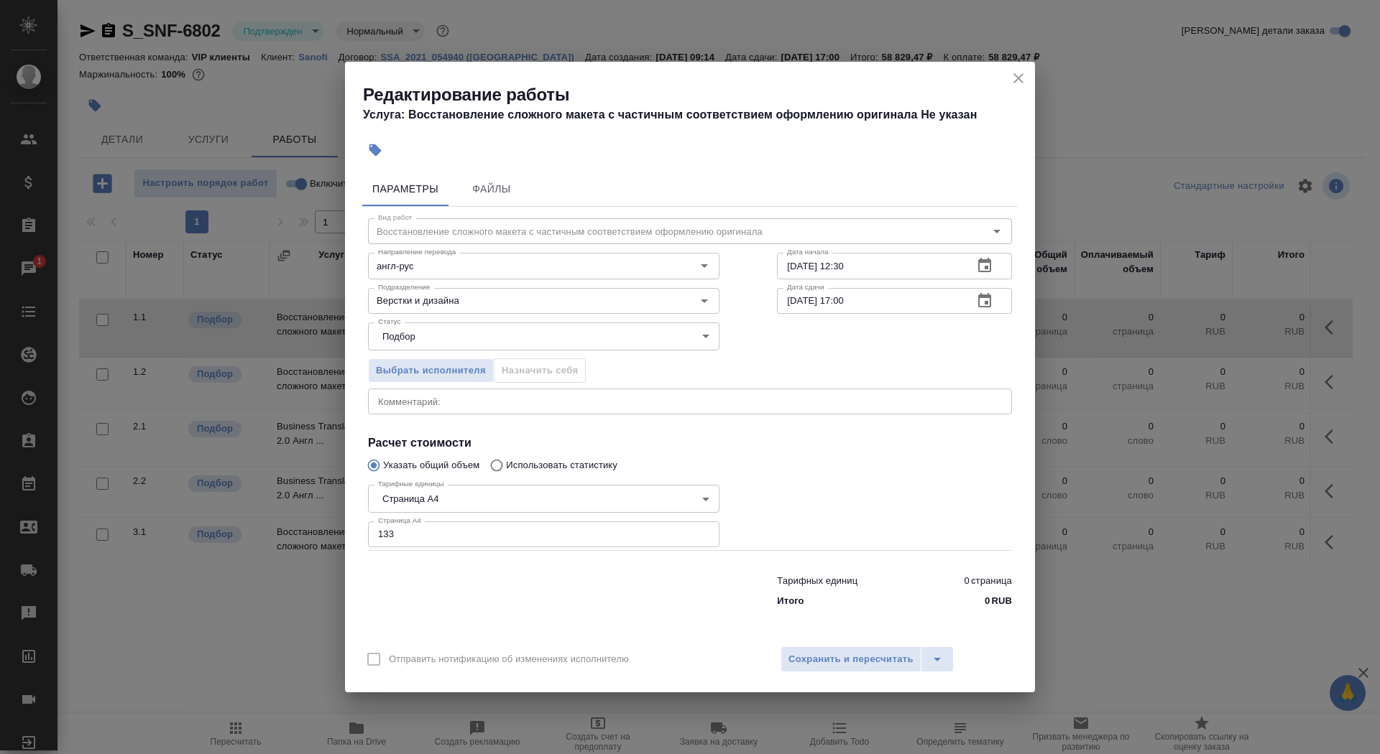
click at [989, 302] on icon "button" at bounding box center [984, 300] width 17 height 17
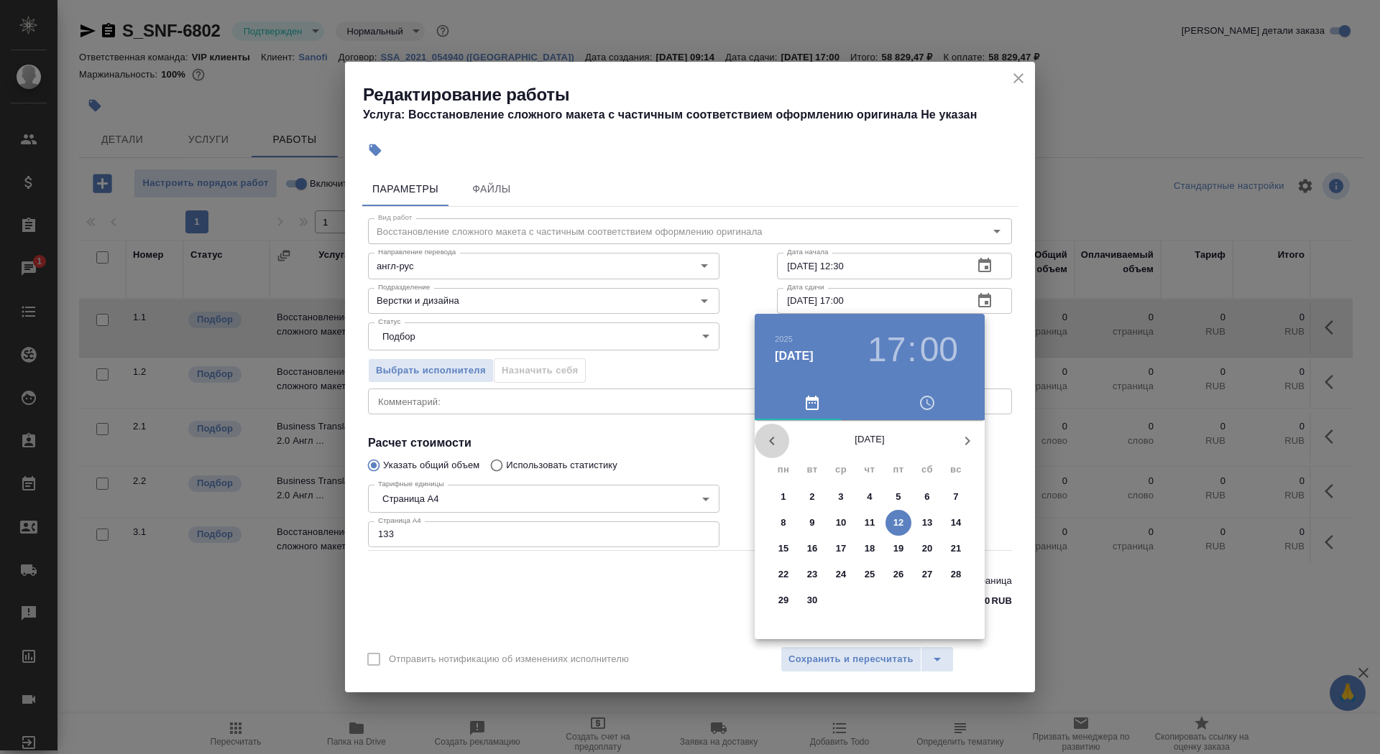
click at [772, 433] on icon "button" at bounding box center [771, 441] width 17 height 17
click at [861, 555] on span "14" at bounding box center [869, 549] width 26 height 14
type input "[DATE] 17:00"
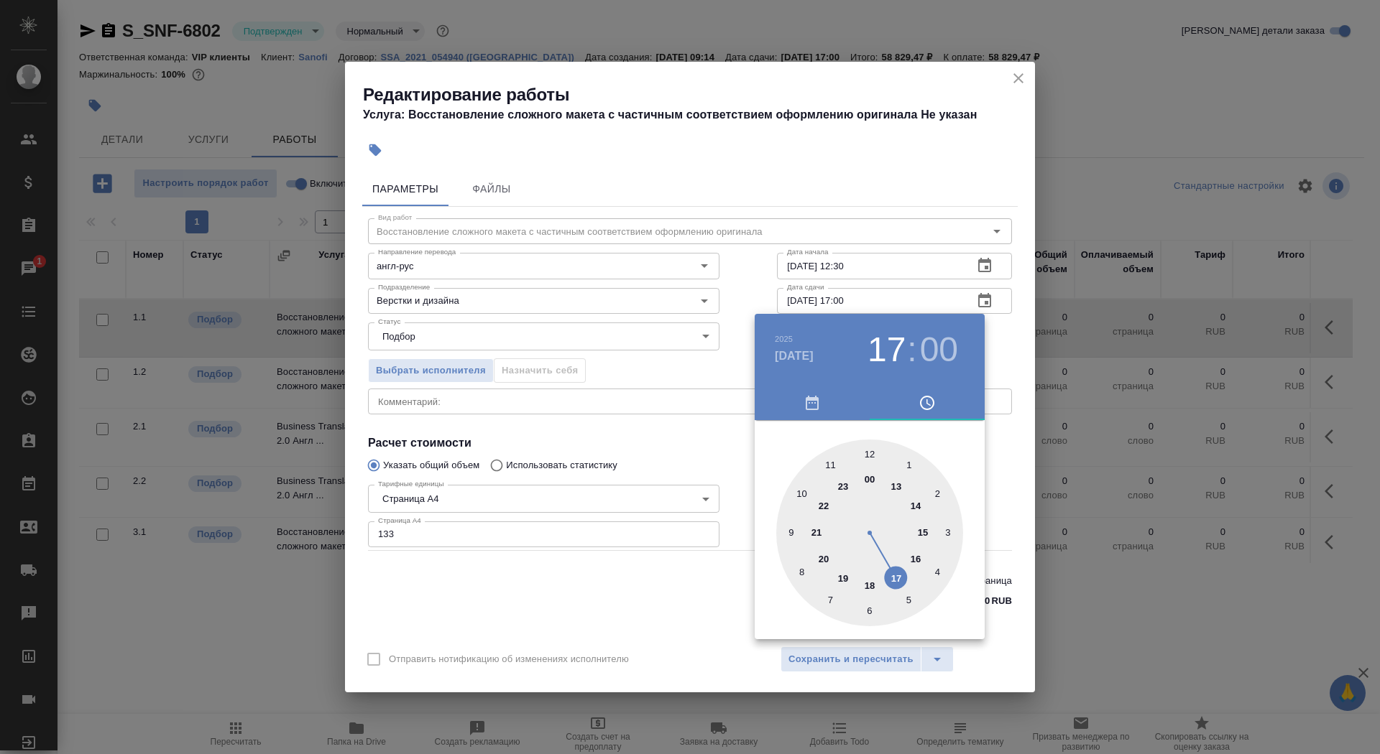
click at [666, 457] on div at bounding box center [690, 377] width 1380 height 754
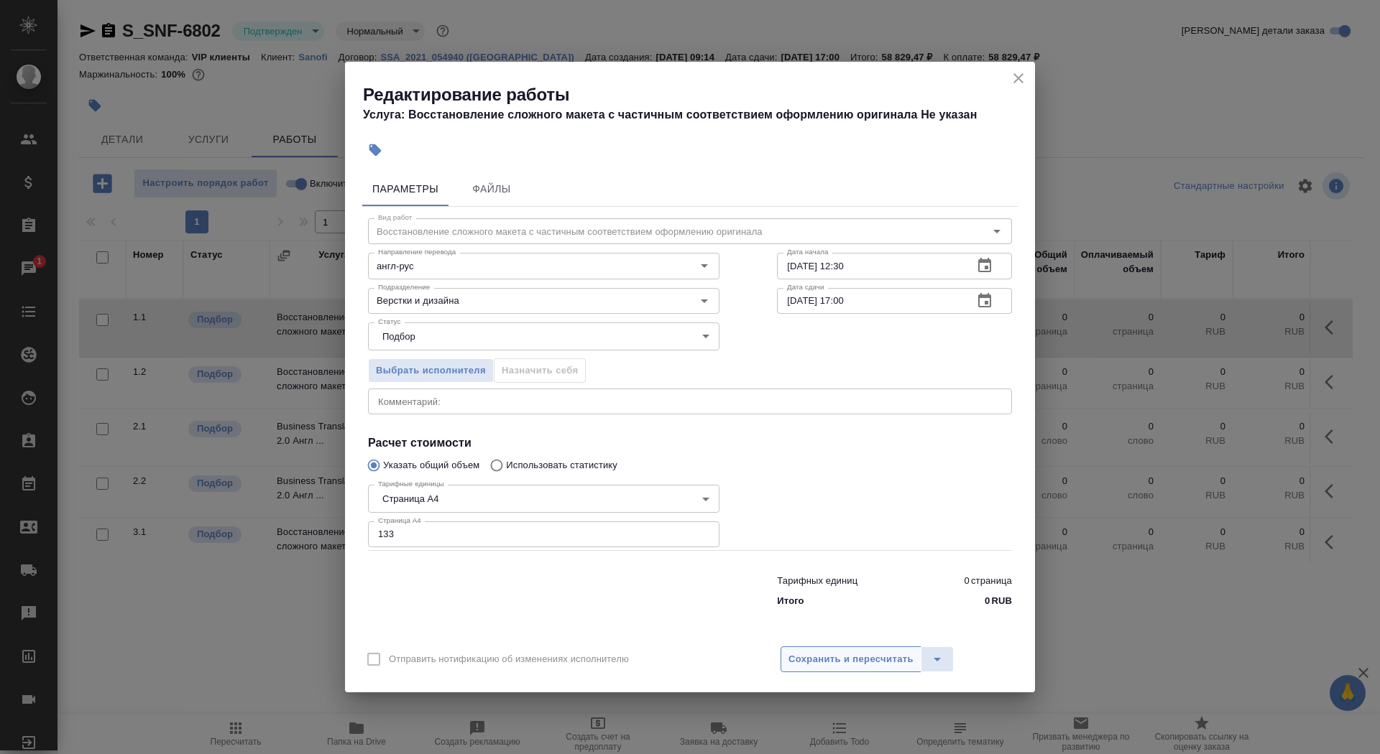
click at [817, 656] on span "Сохранить и пересчитать" at bounding box center [850, 660] width 125 height 17
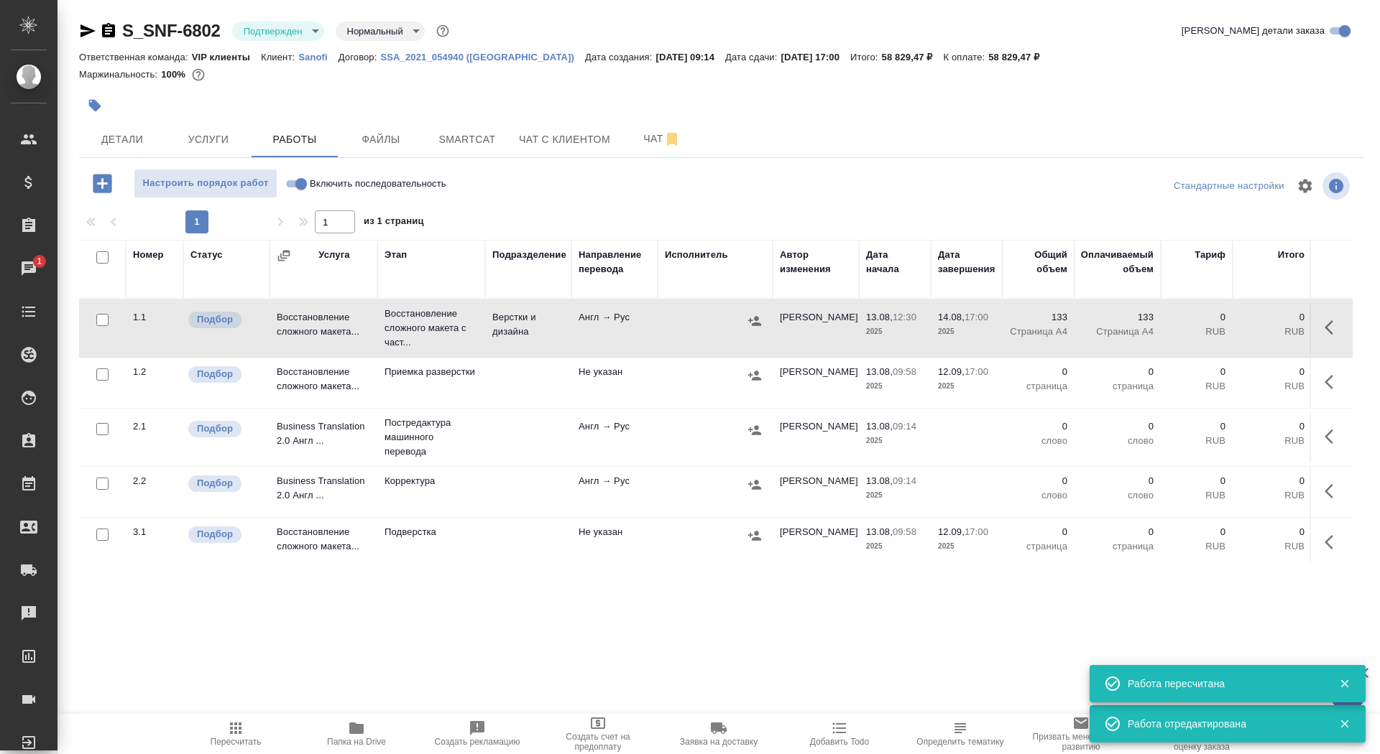
click at [109, 111] on div at bounding box center [507, 106] width 856 height 32
click at [95, 108] on icon "button" at bounding box center [95, 106] width 12 height 12
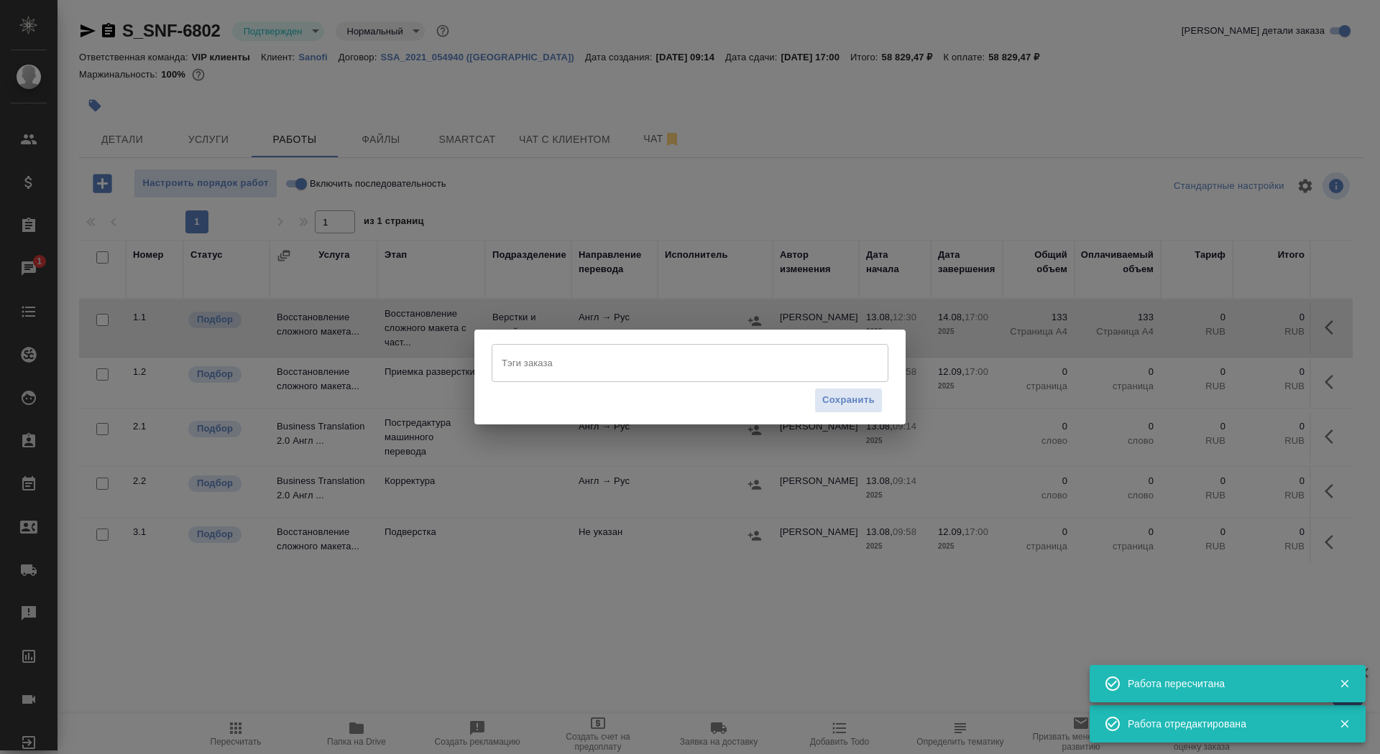
click at [580, 369] on input "Тэги заказа" at bounding box center [676, 363] width 356 height 24
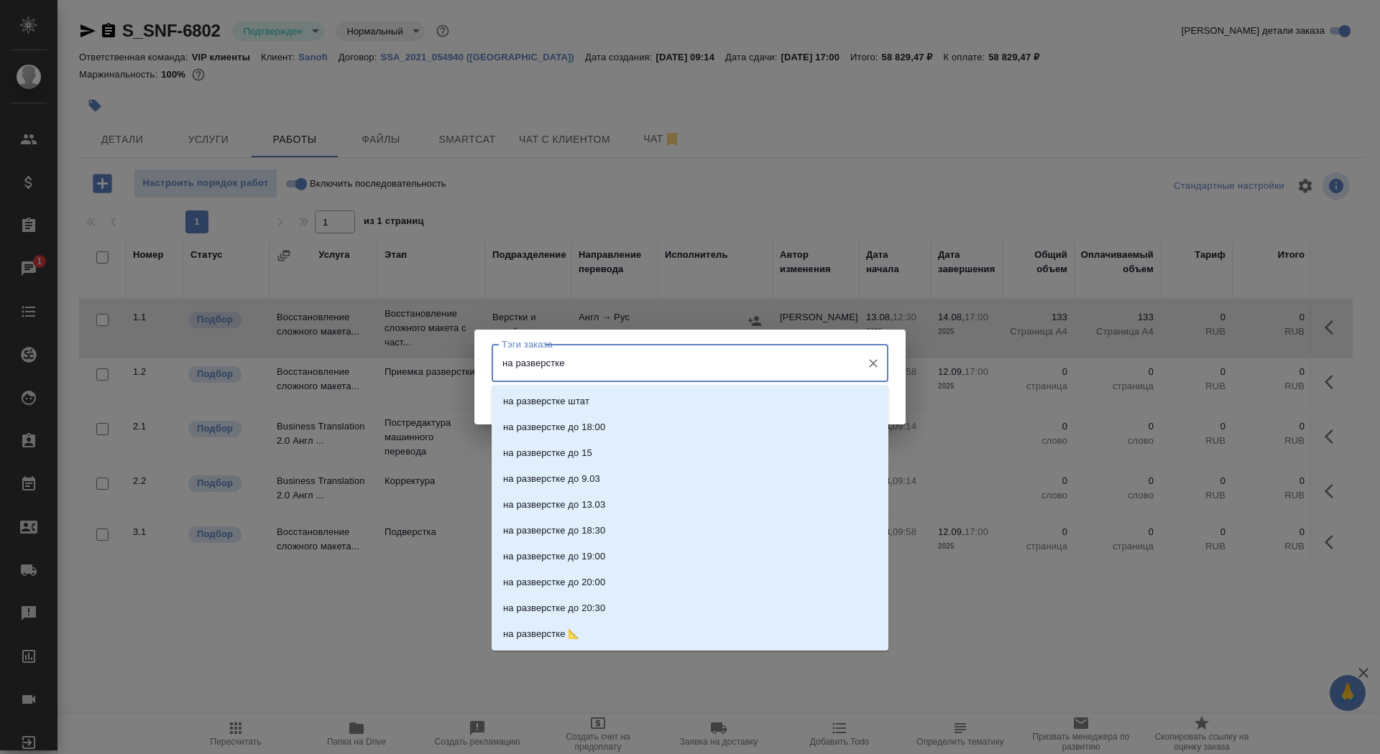
type input "на разверстке"
click at [570, 427] on li "на разверстке" at bounding box center [689, 428] width 397 height 26
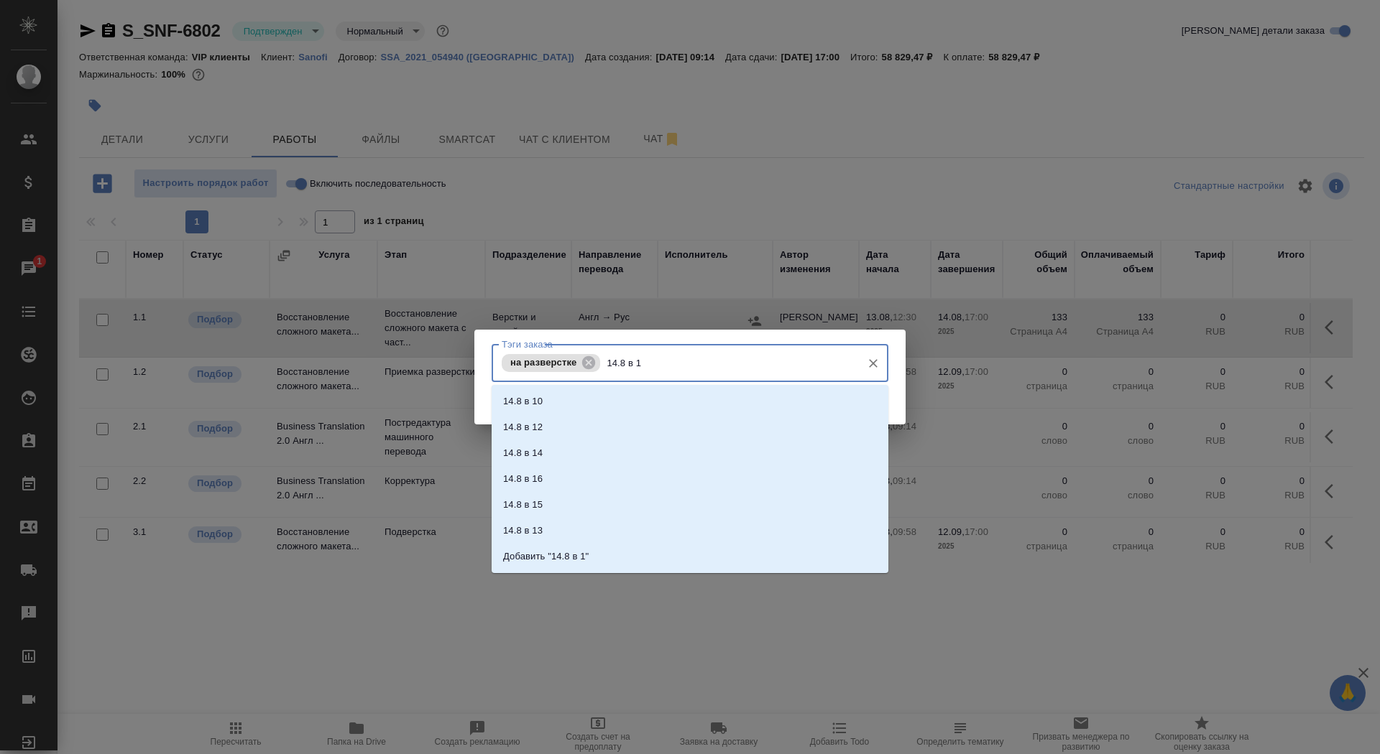
type input "14.8 в 17"
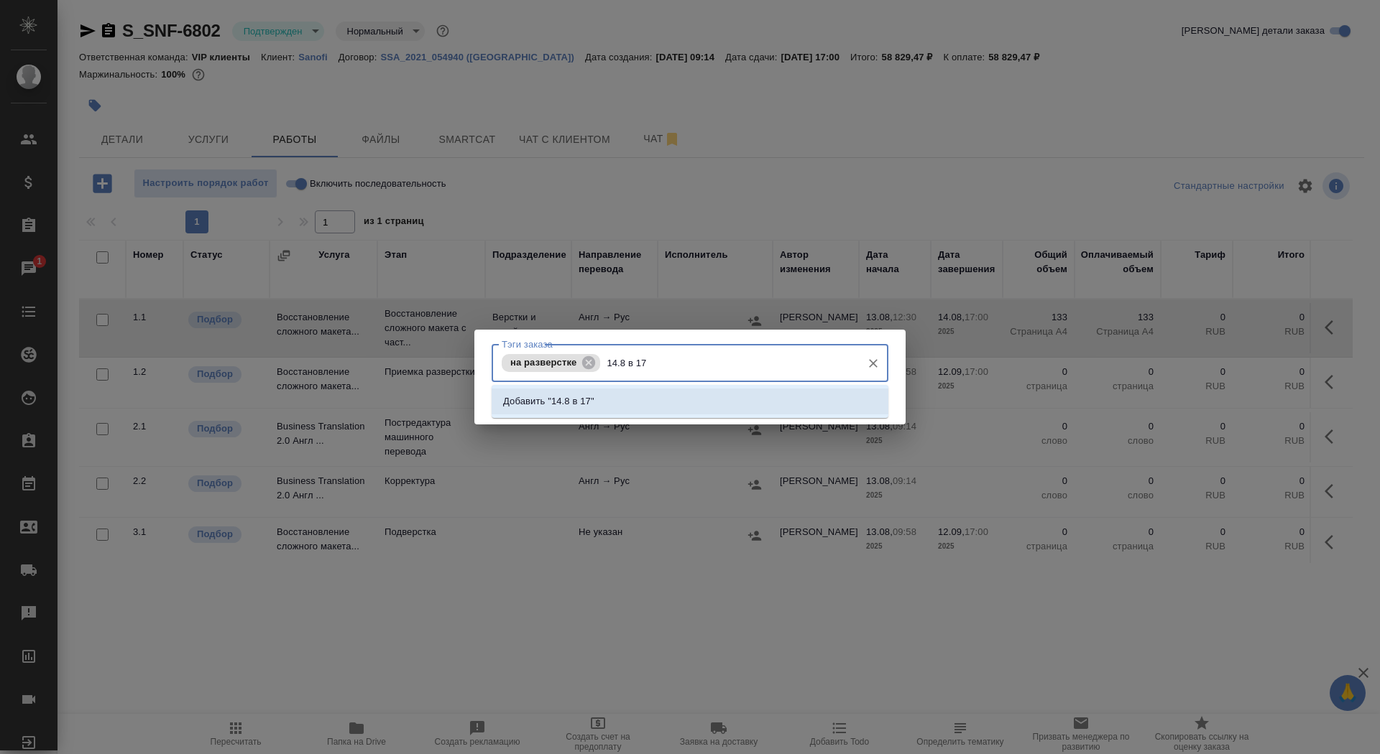
click at [850, 407] on li "Добавить "14.8 в 17"" at bounding box center [689, 402] width 397 height 26
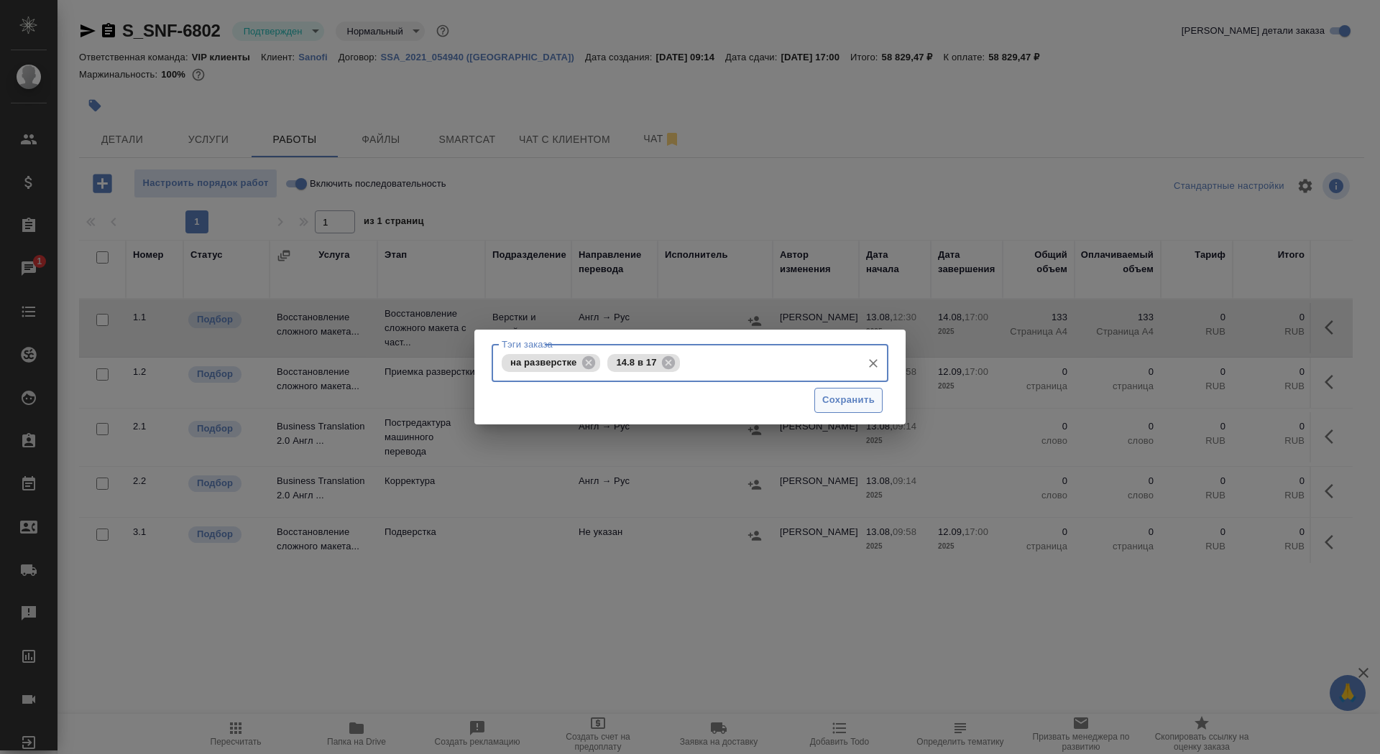
click at [850, 401] on span "Сохранить" at bounding box center [848, 400] width 52 height 17
